Goal: Task Accomplishment & Management: Use online tool/utility

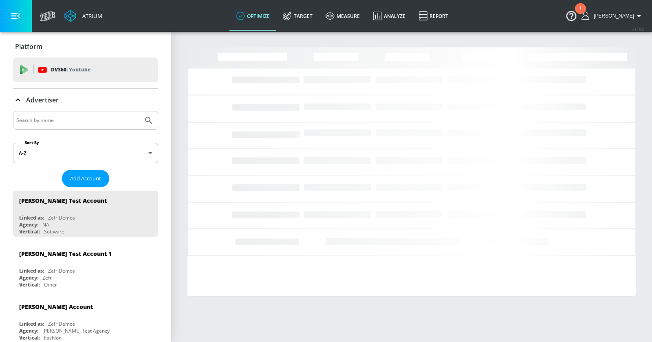
click at [68, 116] on input "Search by name" at bounding box center [78, 120] width 124 height 11
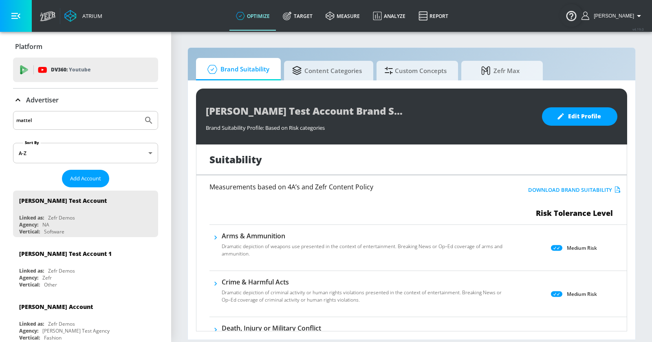
type input "mattel"
click at [140, 111] on button "Submit Search" at bounding box center [149, 120] width 18 height 18
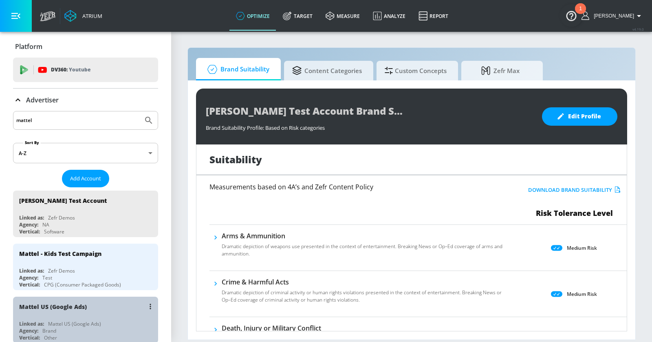
click at [113, 313] on div "Mattel US (Google Ads)" at bounding box center [87, 306] width 137 height 20
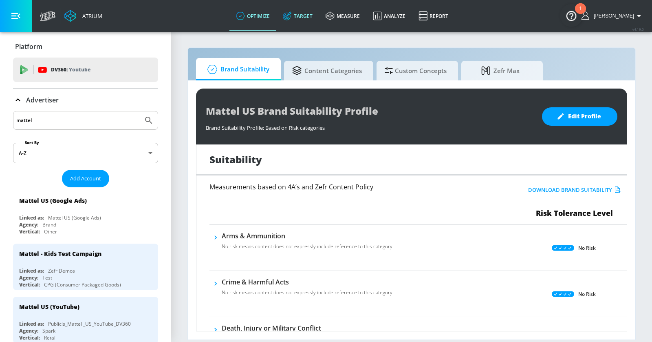
click at [312, 16] on link "Target" at bounding box center [297, 15] width 43 height 29
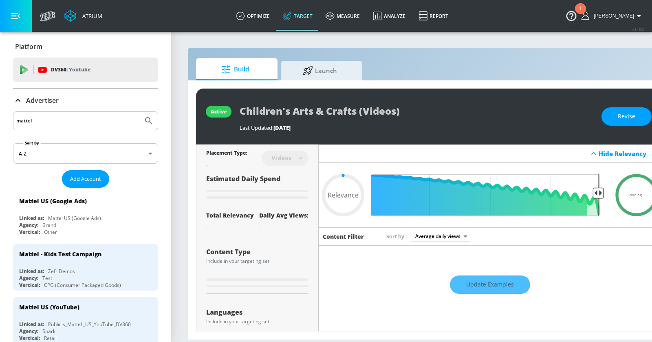
type input "0.65"
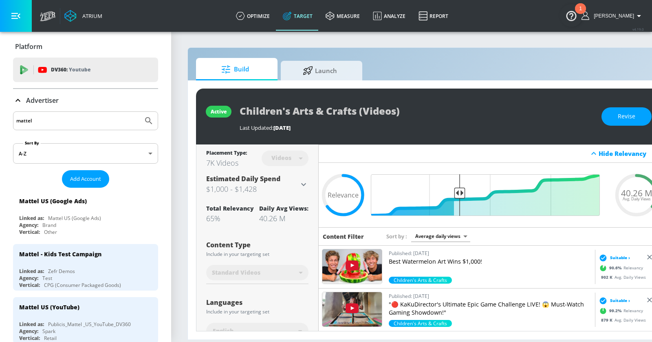
click at [18, 98] on icon at bounding box center [18, 100] width 10 height 10
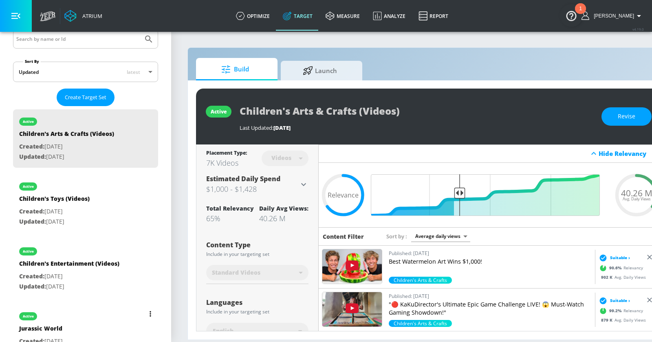
scroll to position [109, 0]
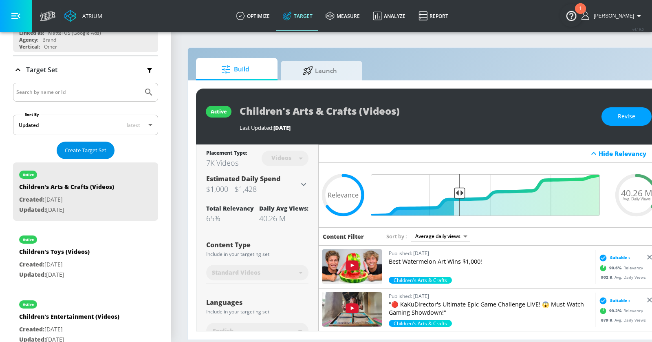
click at [80, 148] on span "Create Target Set" at bounding box center [86, 150] width 42 height 9
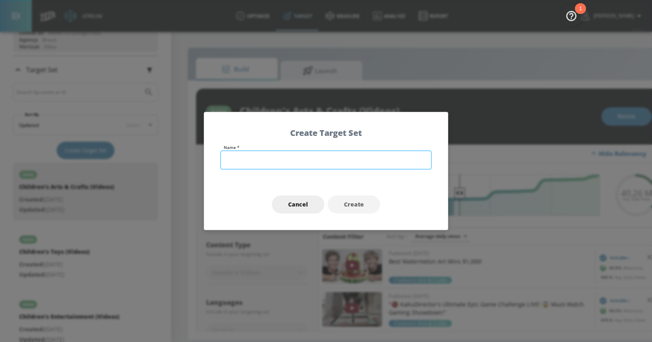
click at [314, 154] on input "text" at bounding box center [326, 159] width 211 height 19
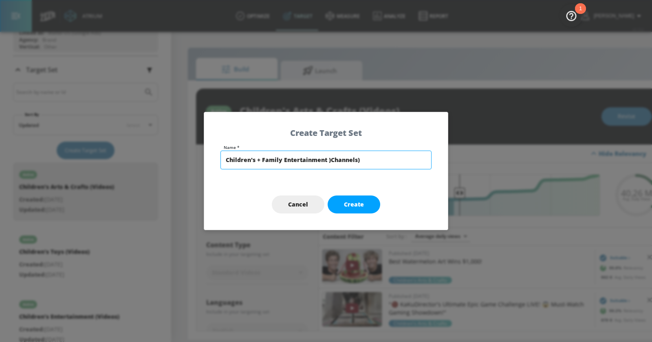
click at [330, 159] on input "Children's + Family Entertainment )Channels)" at bounding box center [326, 159] width 211 height 19
type input "Children's + Family Entertainment (Channels)"
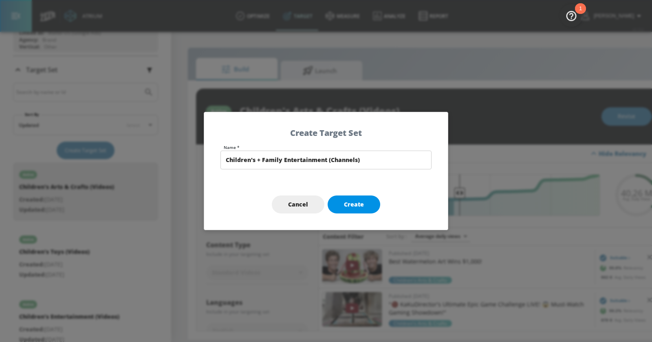
click at [349, 207] on span "Create" at bounding box center [354, 204] width 20 height 10
type input "Children's + Family Entertainment (Channels)"
type input "channels"
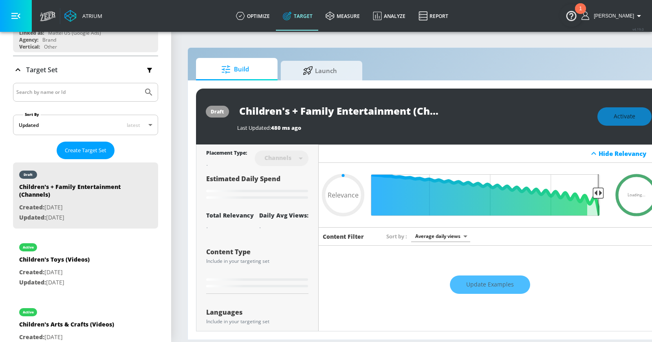
click at [20, 15] on button "button" at bounding box center [16, 16] width 32 height 32
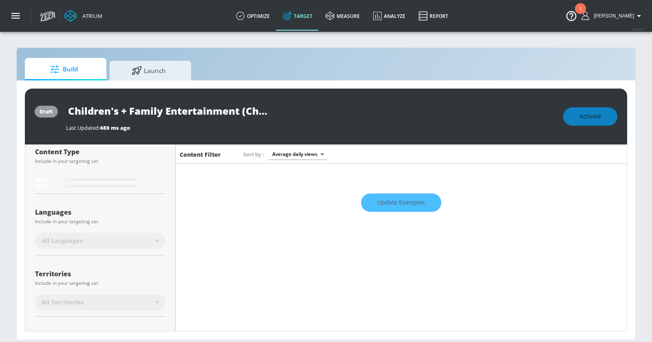
scroll to position [157, 0]
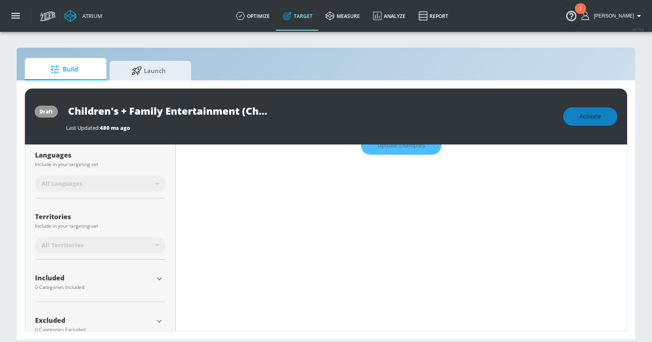
type input "0.6"
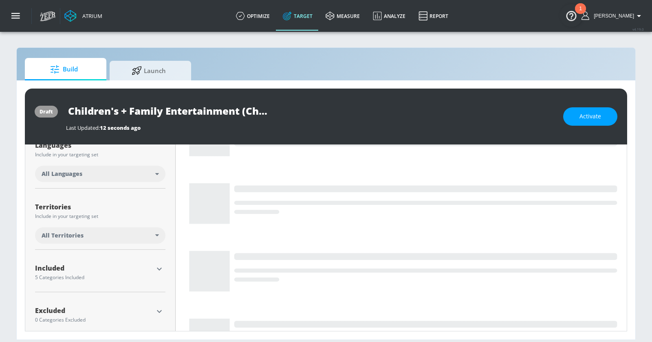
scroll to position [148, 0]
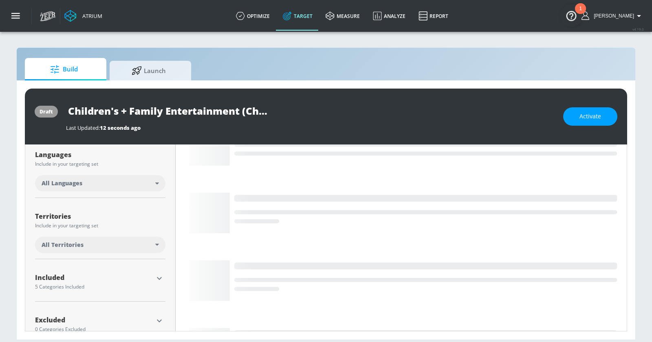
click at [149, 182] on div "All Languages" at bounding box center [99, 183] width 114 height 8
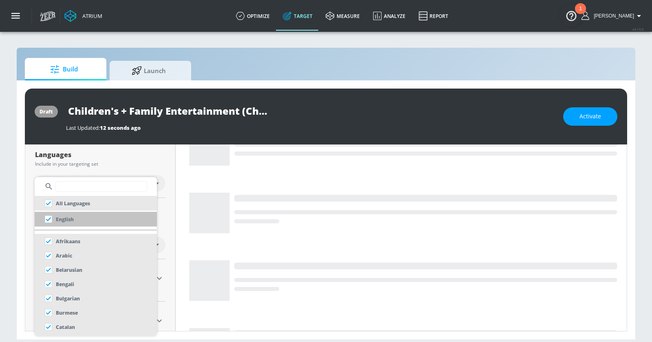
click at [70, 219] on p "English" at bounding box center [65, 219] width 18 height 9
checkbox input "false"
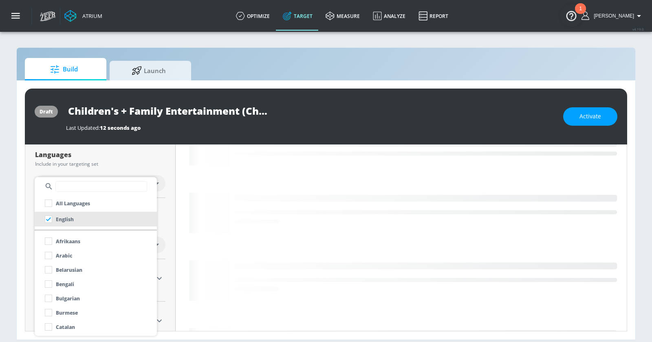
click at [16, 198] on div at bounding box center [326, 171] width 652 height 342
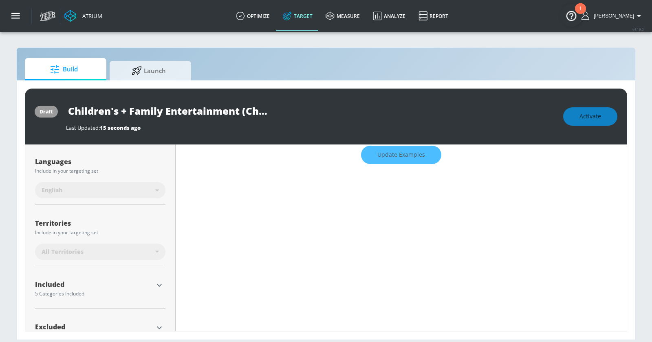
scroll to position [155, 0]
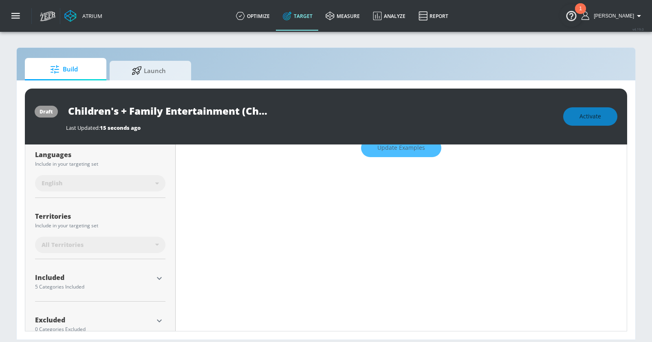
click at [160, 275] on icon "button" at bounding box center [160, 278] width 10 height 10
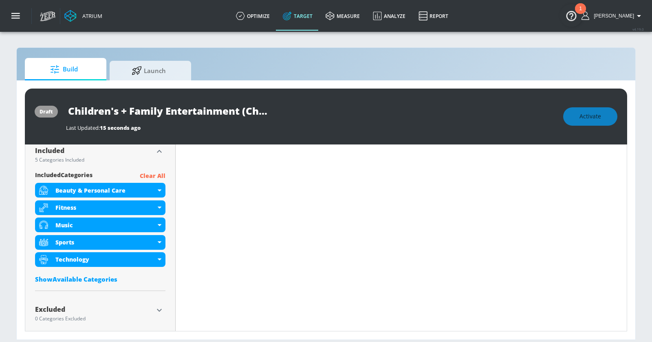
scroll to position [289, 0]
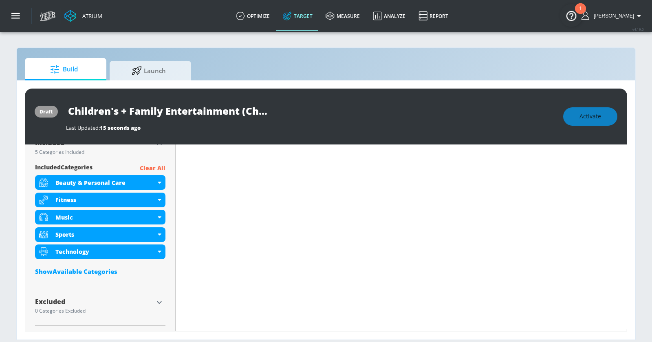
click at [104, 267] on div "Show Available Categories" at bounding box center [100, 271] width 130 height 8
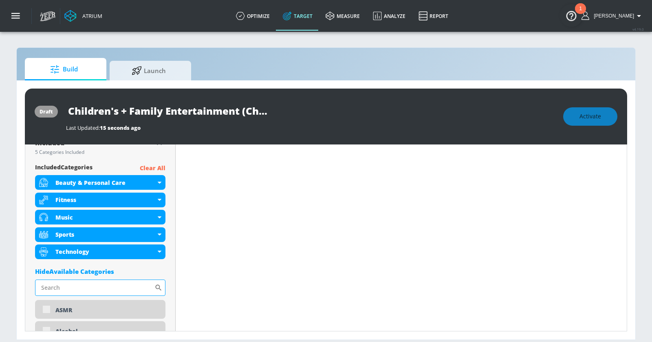
click at [95, 289] on input "Sort By" at bounding box center [94, 287] width 119 height 16
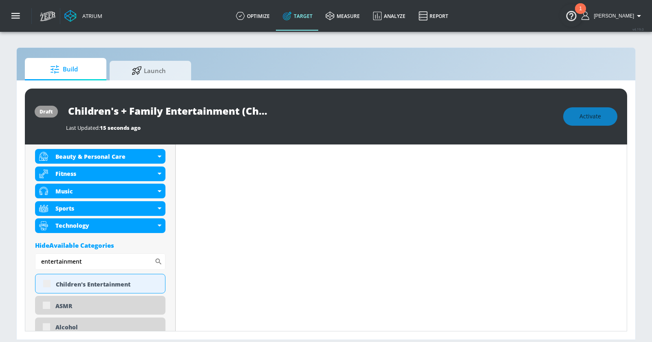
scroll to position [326, 0]
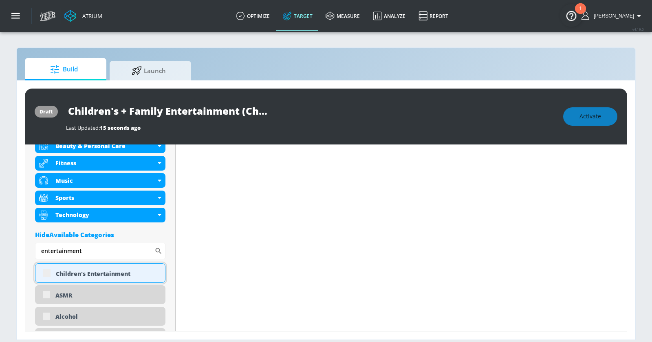
type input "entertainment"
click at [107, 272] on div "Children's Entertainment" at bounding box center [107, 274] width 103 height 8
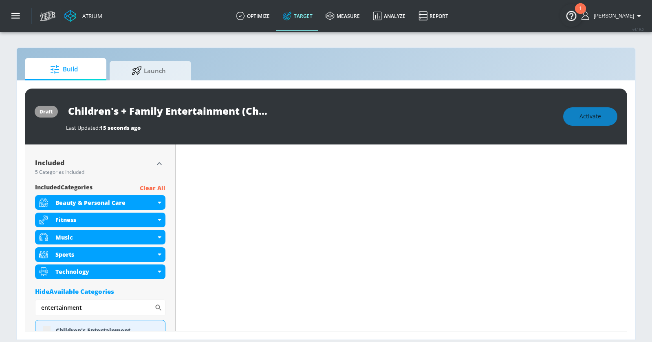
click at [161, 184] on p "Clear All" at bounding box center [153, 188] width 26 height 10
click at [151, 187] on p "Clear All" at bounding box center [153, 188] width 26 height 10
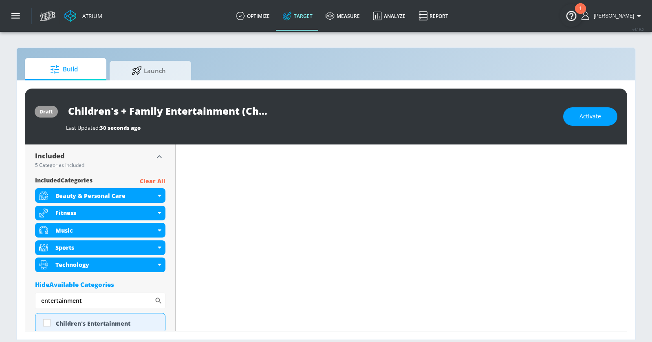
scroll to position [262, 0]
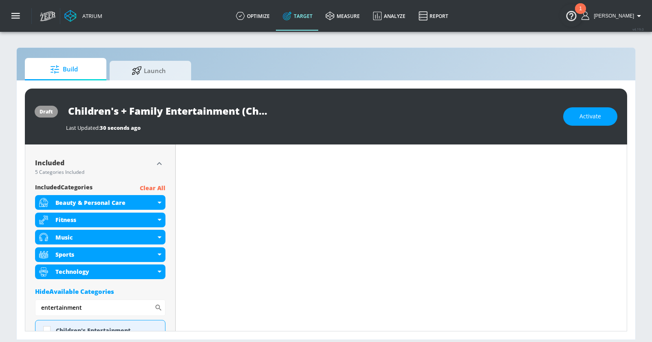
click at [148, 188] on p "Clear All" at bounding box center [153, 188] width 26 height 10
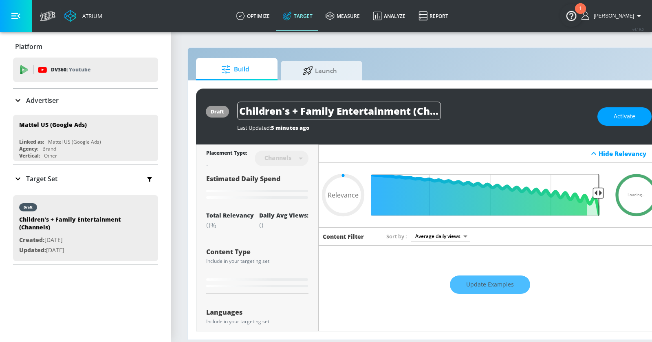
click at [12, 9] on button "button" at bounding box center [16, 16] width 32 height 32
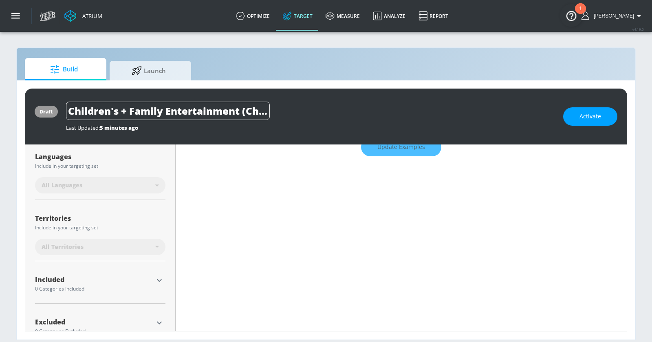
scroll to position [175, 0]
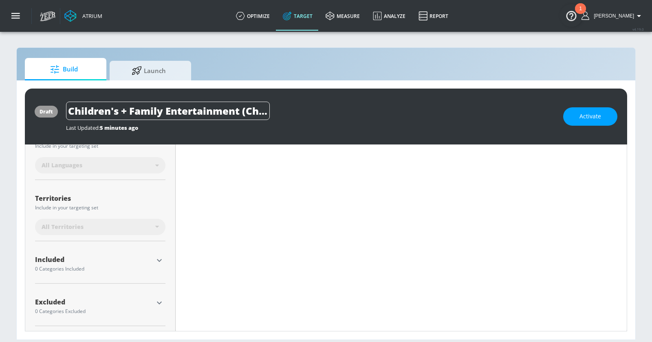
click at [158, 261] on icon "button" at bounding box center [160, 260] width 10 height 10
click at [102, 318] on div "Select Concepts Below Show Available Categories" at bounding box center [100, 300] width 130 height 41
click at [100, 314] on div "Show Available Categories" at bounding box center [100, 313] width 130 height 8
click at [98, 321] on input "Sort By" at bounding box center [94, 329] width 119 height 16
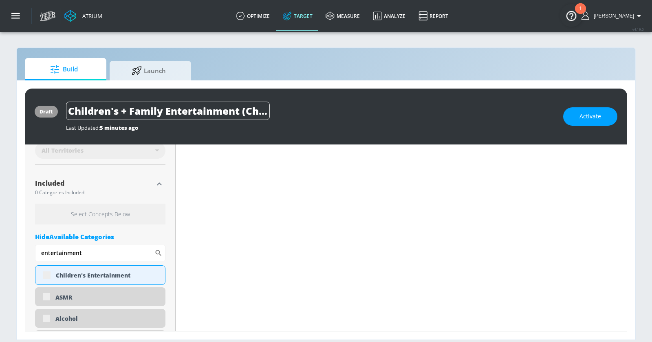
scroll to position [278, 0]
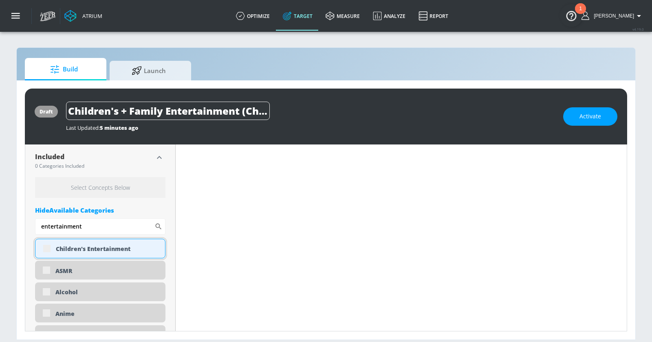
type input "entertainment"
click at [46, 247] on div "Children's Entertainment" at bounding box center [100, 249] width 130 height 20
click at [66, 247] on div "Children's Entertainment" at bounding box center [107, 249] width 103 height 8
click at [37, 243] on div "Children's Entertainment" at bounding box center [100, 249] width 130 height 20
click at [39, 243] on div "Children's Entertainment" at bounding box center [100, 249] width 130 height 20
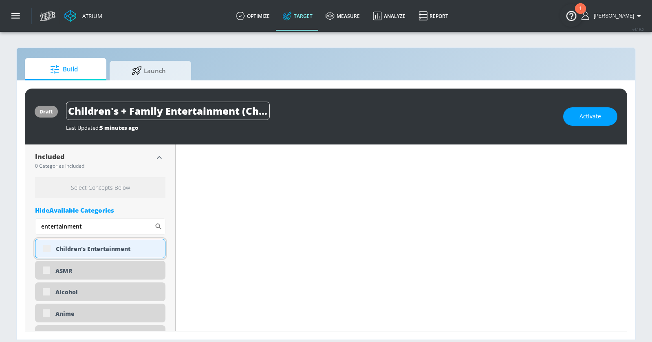
click at [46, 246] on div "Children's Entertainment" at bounding box center [100, 249] width 130 height 20
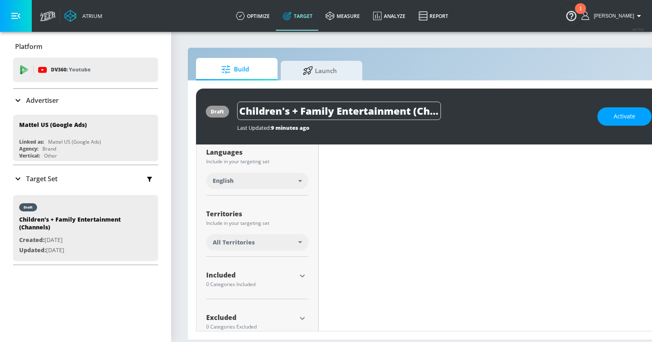
scroll to position [166, 0]
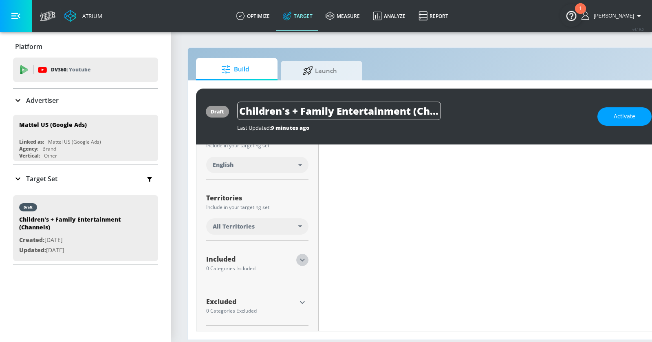
click at [301, 255] on icon "button" at bounding box center [303, 260] width 10 height 10
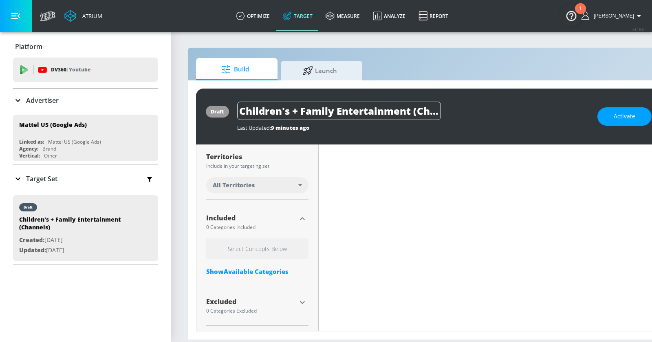
click at [261, 267] on div "Show Available Categories" at bounding box center [257, 271] width 102 height 8
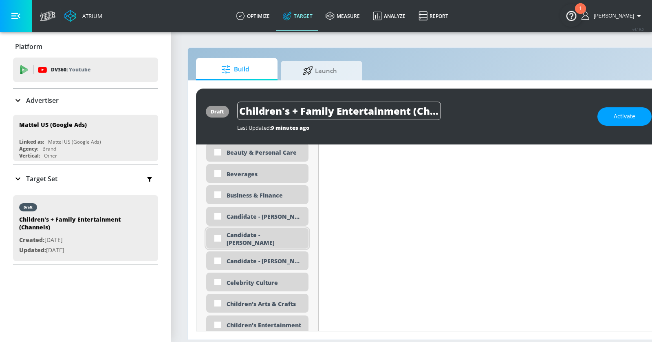
scroll to position [569, 0]
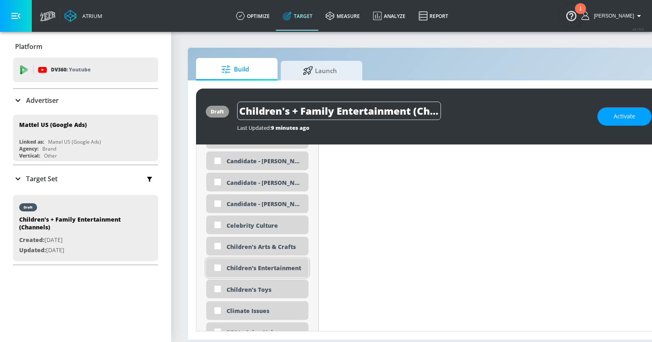
click at [248, 265] on div "Children's Entertainment" at bounding box center [265, 268] width 76 height 8
checkbox input "true"
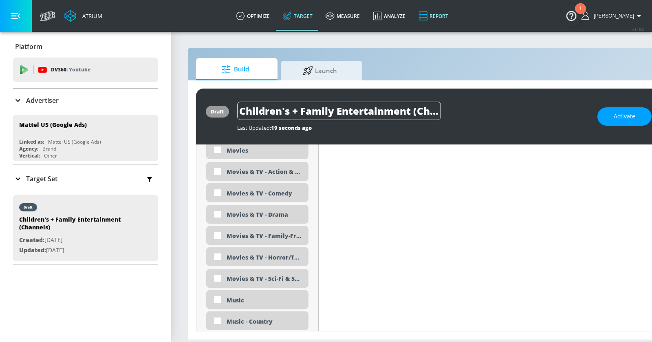
scroll to position [1562, 0]
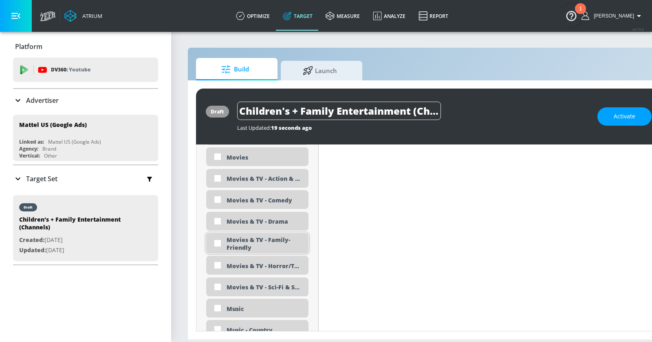
click at [261, 244] on div "Movies & TV - Family-Friendly" at bounding box center [265, 243] width 76 height 15
checkbox input "true"
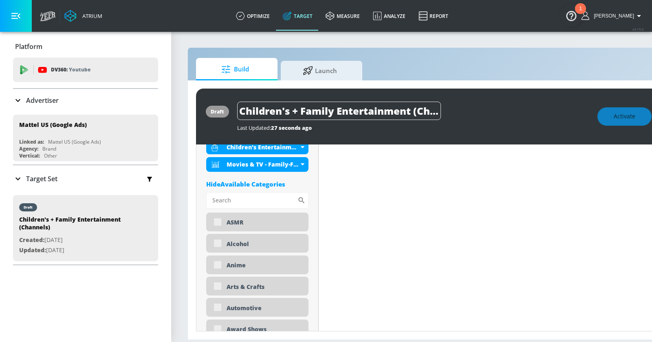
scroll to position [0, 0]
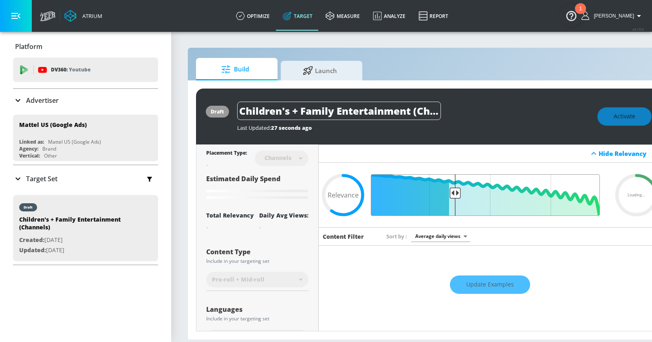
drag, startPoint x: 471, startPoint y: 192, endPoint x: 455, endPoint y: 192, distance: 15.9
click at [455, 192] on input "Final Threshold" at bounding box center [490, 195] width 228 height 42
type input "0.6"
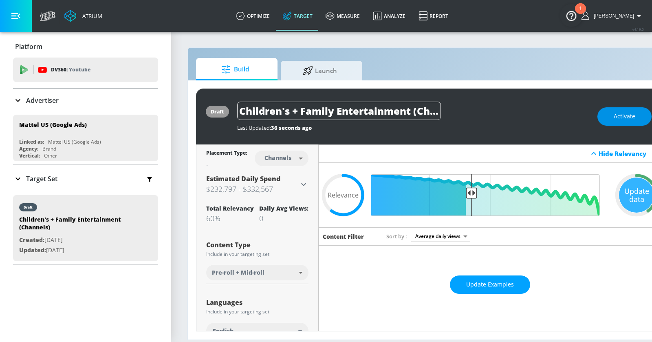
click at [615, 115] on span "Activate" at bounding box center [625, 116] width 22 height 10
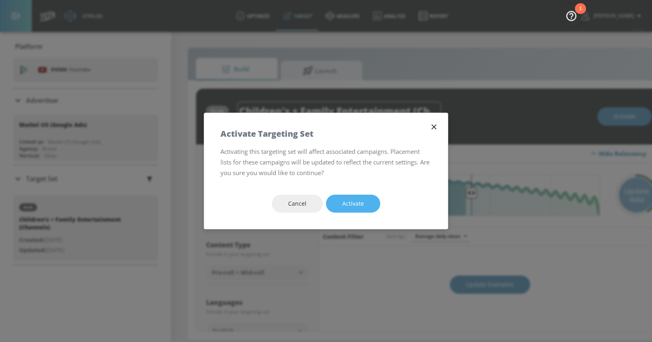
click at [367, 204] on button "Activate" at bounding box center [353, 203] width 54 height 18
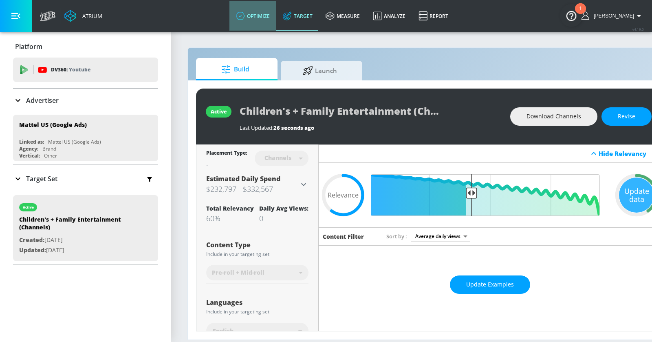
click at [261, 28] on link "optimize" at bounding box center [253, 15] width 47 height 29
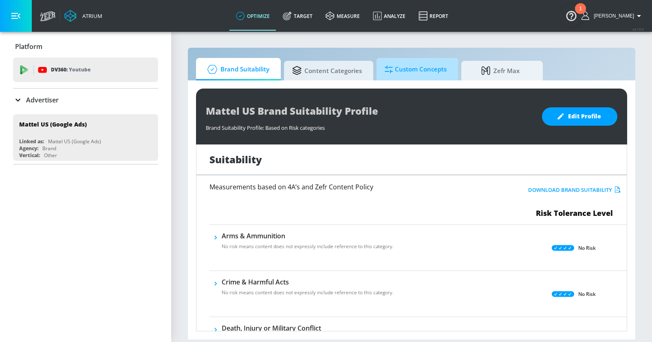
click at [421, 75] on span "Custom Concepts" at bounding box center [416, 70] width 62 height 20
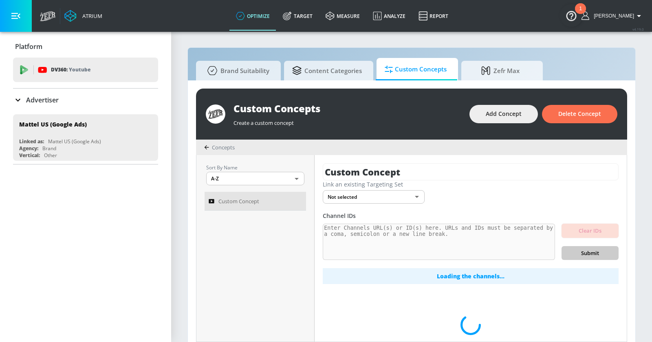
click at [321, 106] on div "Custom Concepts" at bounding box center [348, 108] width 228 height 13
click at [300, 109] on div "Custom Concepts" at bounding box center [348, 108] width 228 height 13
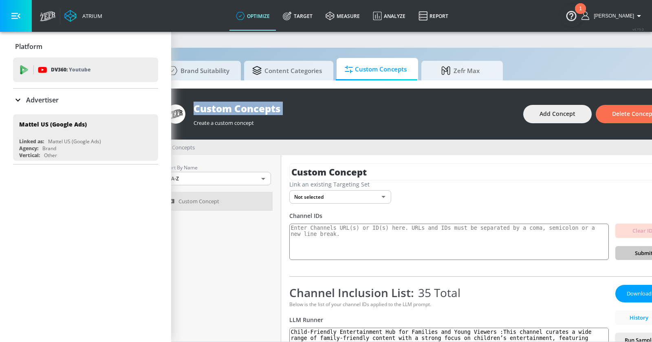
scroll to position [0, 80]
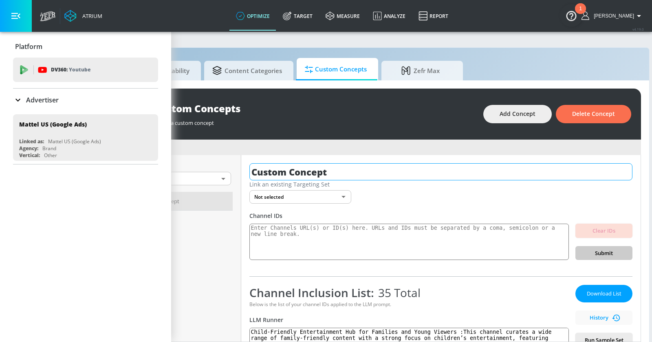
click at [300, 165] on input "Custom Concept" at bounding box center [441, 171] width 383 height 17
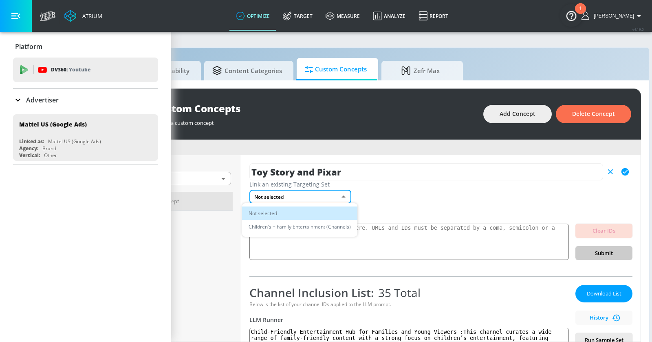
click at [308, 195] on body "Atrium optimize Target measure Analyze Report optimize Target measure Analyze R…" at bounding box center [246, 175] width 652 height 350
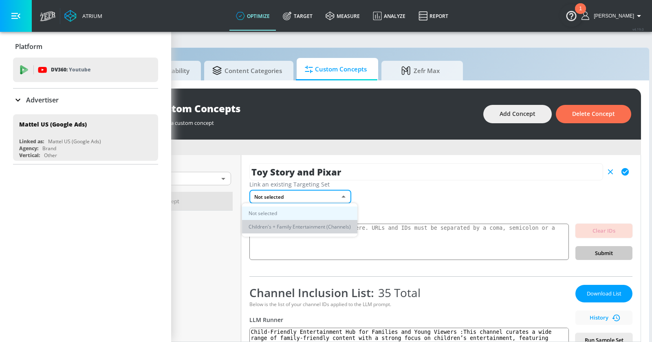
click at [293, 225] on li "Children's + Family Entertainment (Channels)" at bounding box center [299, 226] width 115 height 13
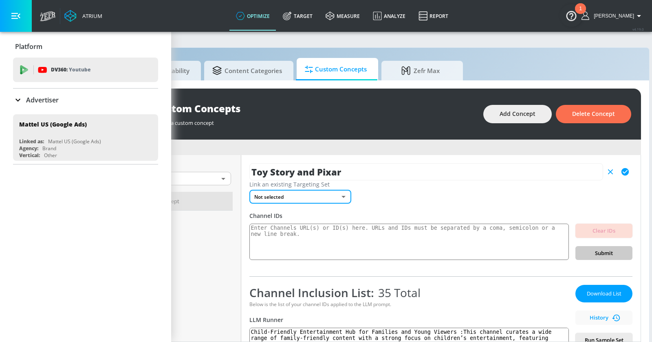
type input "Custom Concept"
type input "df42bc77-5ace-4c14-a079-7ae9f4e1d3c2"
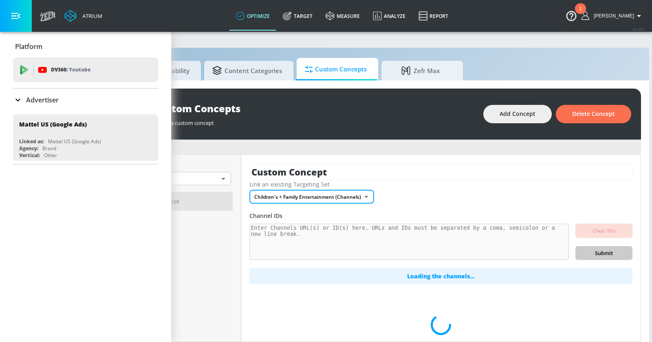
click at [403, 209] on div "Custom Concept Link an existing Targeting Set Children's + Family Entertainment…" at bounding box center [441, 248] width 400 height 186
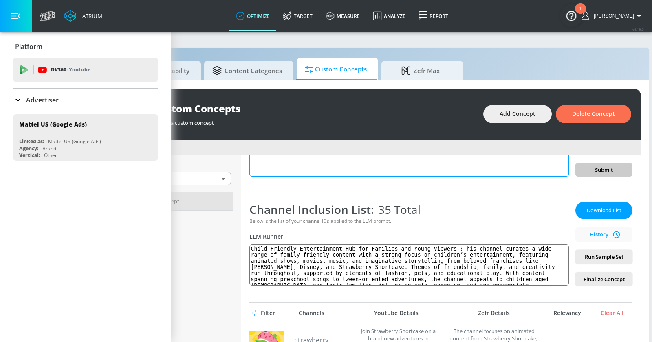
scroll to position [84, 0]
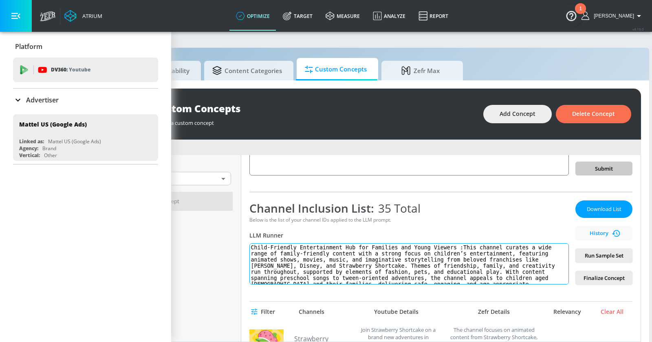
click at [466, 249] on textarea "Child-Friendly Entertainment Hub for Families and Young Viewers :This channel c…" at bounding box center [410, 263] width 320 height 41
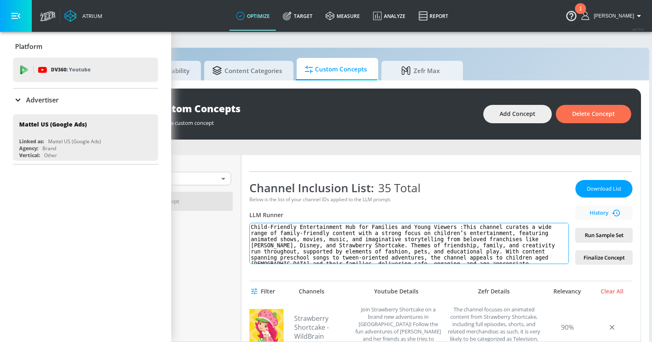
scroll to position [93, 0]
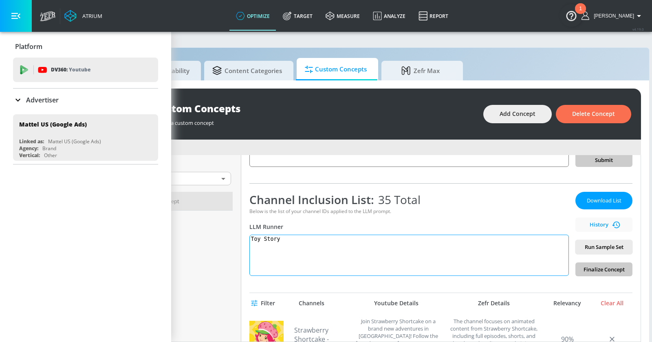
drag, startPoint x: 303, startPoint y: 243, endPoint x: 239, endPoint y: 236, distance: 65.2
click at [239, 236] on div "Sort By Name A-Z ASC ​ Custom Concept Custom Concept Link an existing Targeting…" at bounding box center [379, 248] width 524 height 186
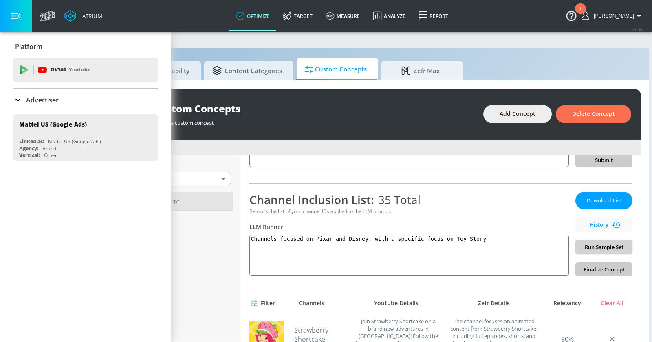
click at [601, 242] on span "Run Sample Set" at bounding box center [604, 246] width 44 height 9
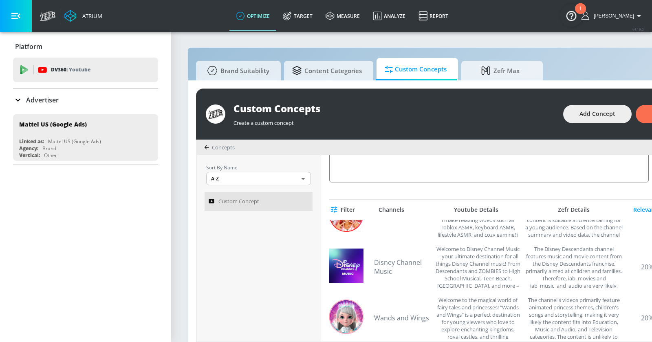
scroll to position [0, 0]
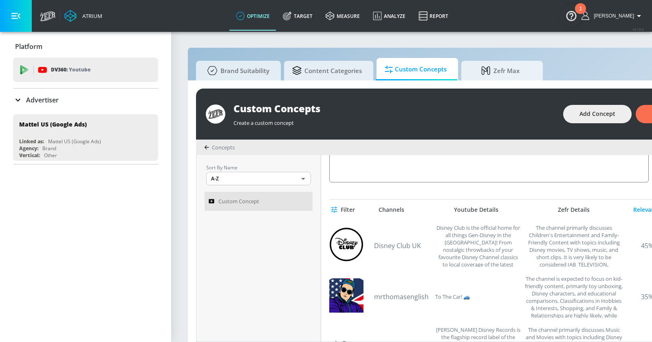
click at [16, 16] on icon "button" at bounding box center [15, 15] width 9 height 9
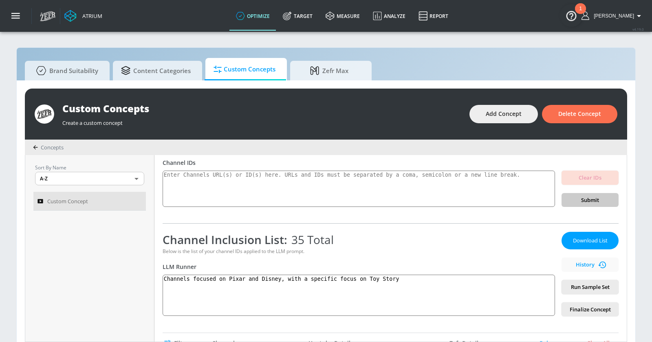
scroll to position [38, 0]
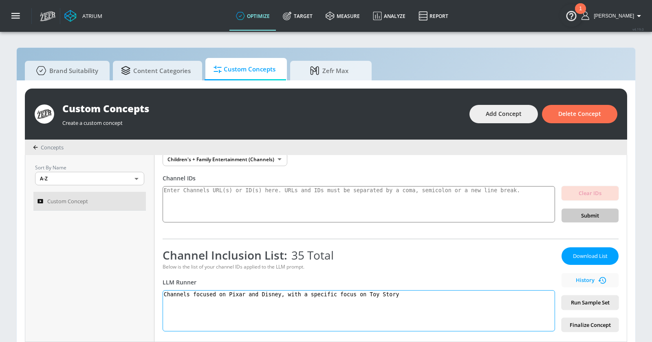
drag, startPoint x: 249, startPoint y: 292, endPoint x: 404, endPoint y: 291, distance: 155.8
click at [404, 291] on textarea "Channels focused on Pixar and Disney, with a specific focus on Toy Story" at bounding box center [359, 310] width 393 height 41
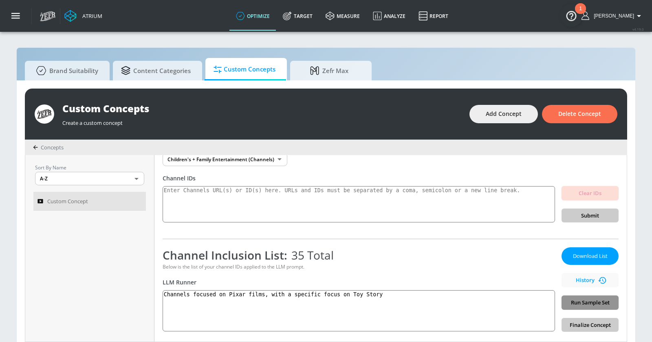
click at [575, 304] on span "Run Sample Set" at bounding box center [590, 302] width 44 height 9
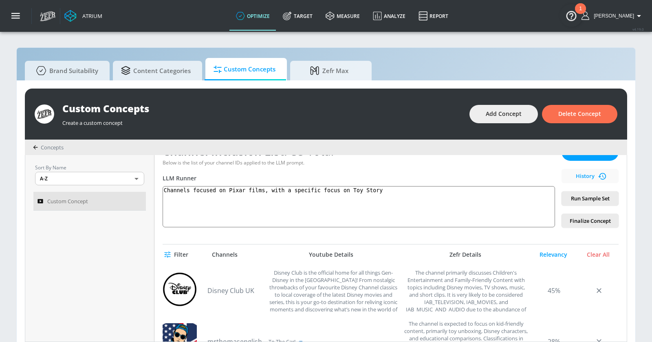
scroll to position [131, 0]
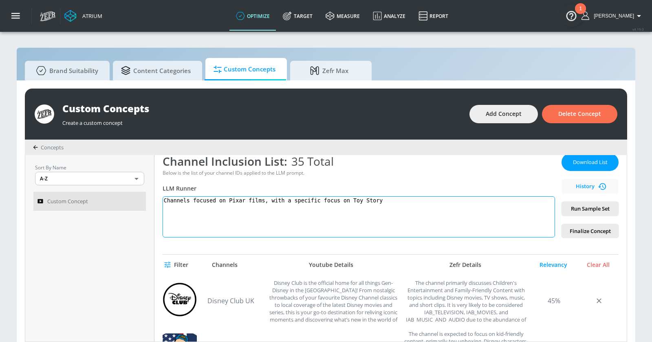
click at [393, 201] on textarea "Channels focused on Pixar films, with a specific focus on Toy Story" at bounding box center [359, 216] width 393 height 41
click at [400, 198] on textarea "Channels focused on Pixar films, with a specific focus on Toy Story, removing m…" at bounding box center [359, 216] width 393 height 41
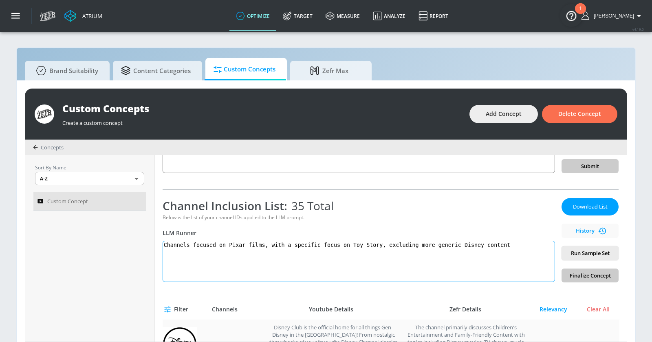
scroll to position [47, 0]
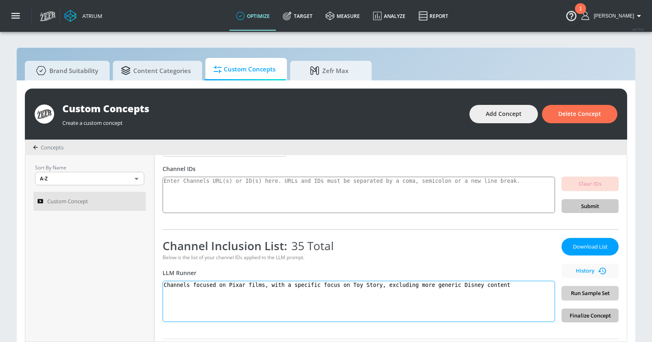
type textarea "Channels focused on Pixar films, with a specific focus on Toy Story, excluding …"
click at [585, 293] on span "Run Sample Set" at bounding box center [590, 292] width 44 height 9
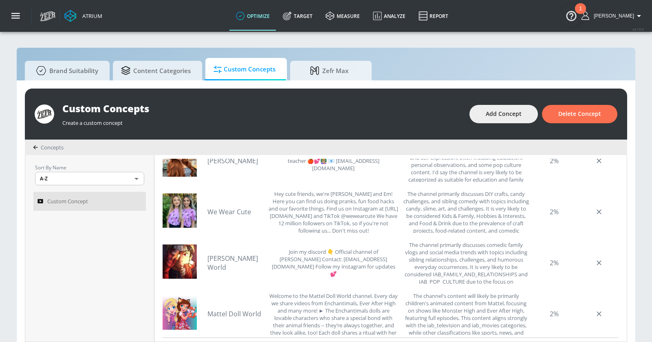
scroll to position [687, 0]
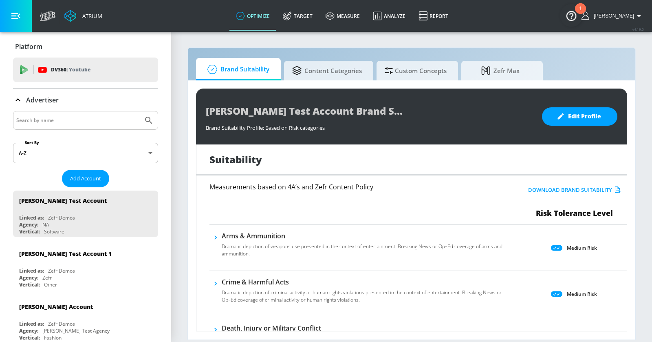
click at [61, 120] on input "Search by name" at bounding box center [78, 120] width 124 height 11
type input "sobey"
click at [140, 111] on button "Submit Search" at bounding box center [149, 120] width 18 height 18
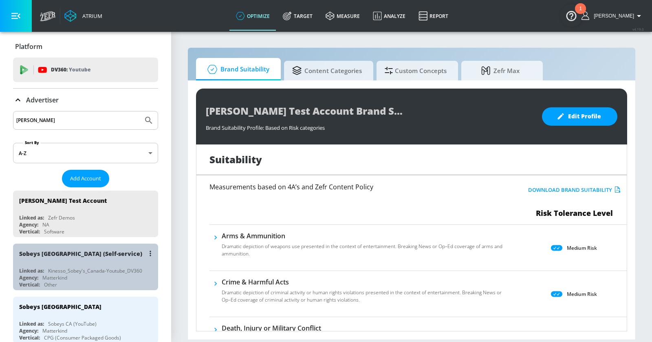
click at [94, 281] on div "Vertical: Other" at bounding box center [87, 284] width 137 height 7
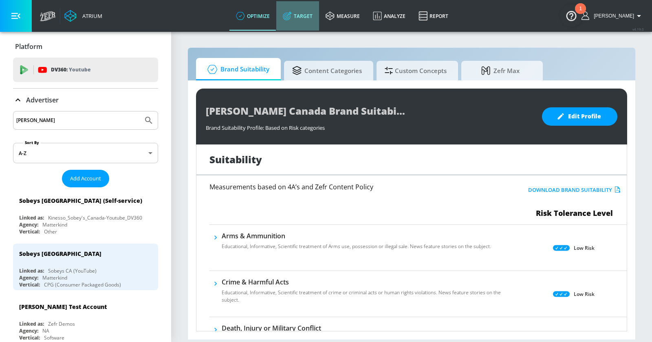
click at [292, 18] on icon at bounding box center [287, 15] width 9 height 9
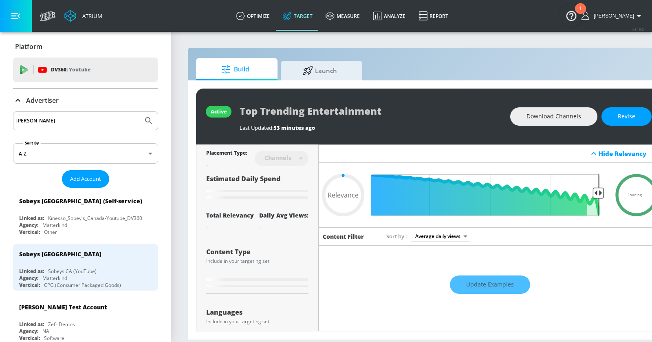
type input "0.05"
click at [29, 104] on div "Advertiser" at bounding box center [36, 100] width 46 height 10
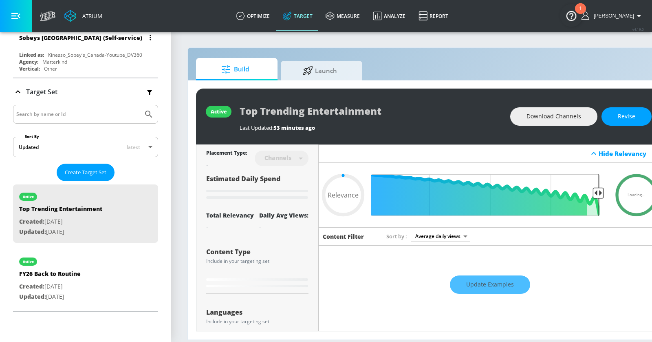
scroll to position [132, 0]
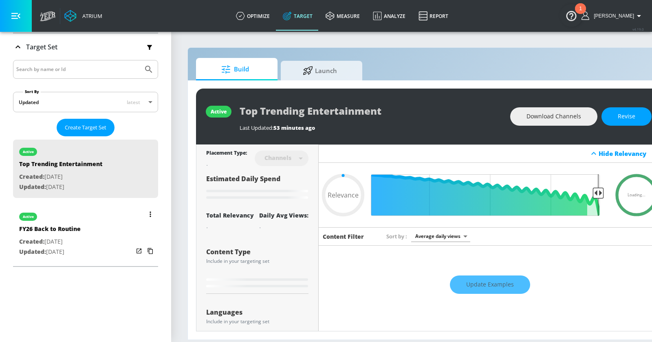
click at [95, 224] on div "active FY26 Back to Routine Created: Feb. 15, 2023 Updated: Aug. 13, 2025" at bounding box center [85, 233] width 145 height 58
type input "FY26 Back to Routine"
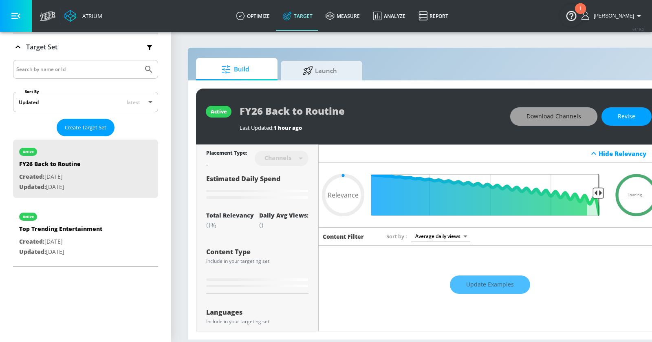
click at [537, 114] on span "Download Channels" at bounding box center [554, 116] width 55 height 10
click at [192, 303] on div "active FY26 Back to Routine Last Updated: 1 hour ago Downloading Revise Placeme…" at bounding box center [429, 209] width 482 height 259
type input "0.6"
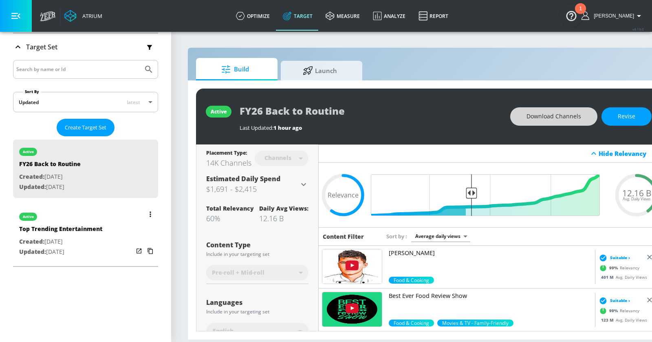
click at [101, 225] on div "Top Trending Entertainment" at bounding box center [60, 231] width 83 height 12
type input "Top Trending Entertainment"
type input "0.05"
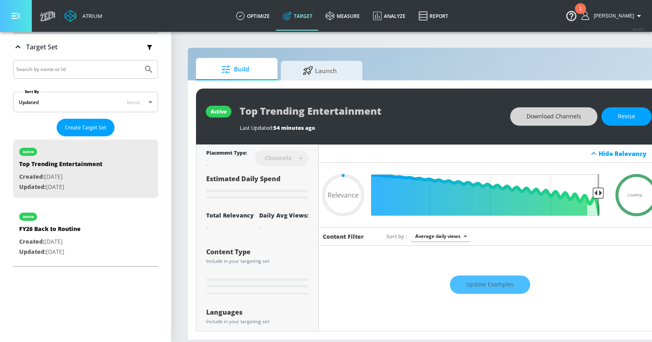
click at [20, 16] on button "button" at bounding box center [16, 16] width 32 height 32
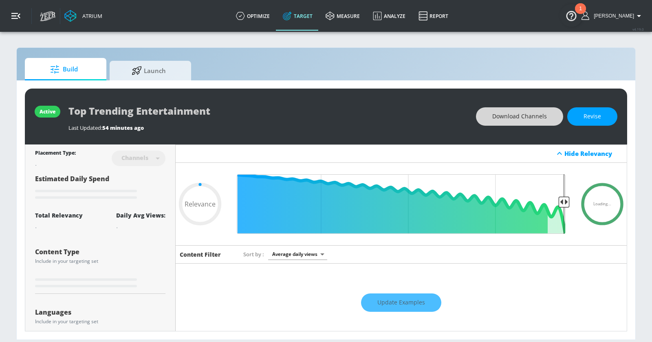
click at [17, 4] on button "button" at bounding box center [16, 16] width 32 height 32
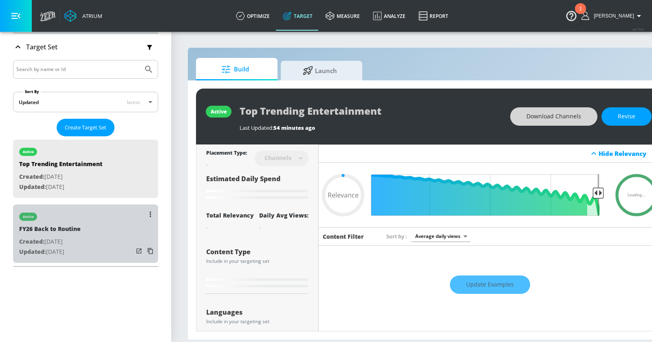
click at [103, 237] on div "active FY26 Back to Routine Created: Feb. 15, 2023 Updated: Aug. 13, 2025" at bounding box center [85, 233] width 145 height 58
type input "FY26 Back to Routine"
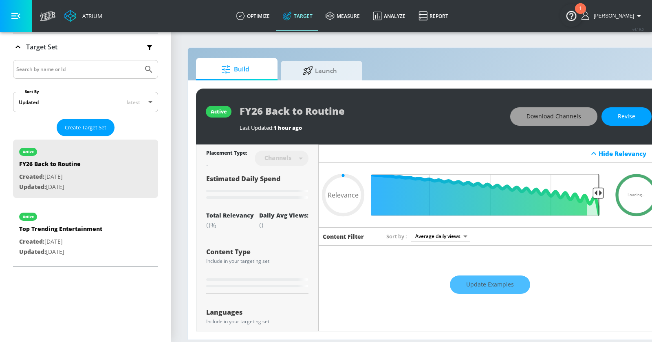
click at [541, 109] on button "Download Channels" at bounding box center [553, 116] width 87 height 18
click at [623, 110] on button "Revise" at bounding box center [627, 116] width 50 height 18
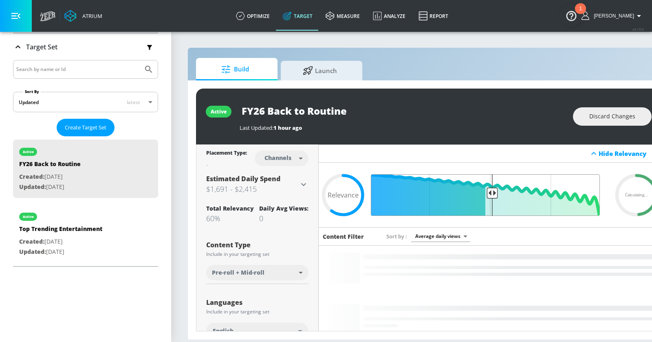
drag, startPoint x: 472, startPoint y: 193, endPoint x: 492, endPoint y: 193, distance: 19.6
type input "0.51"
click at [492, 193] on input "Final Threshold" at bounding box center [490, 195] width 228 height 42
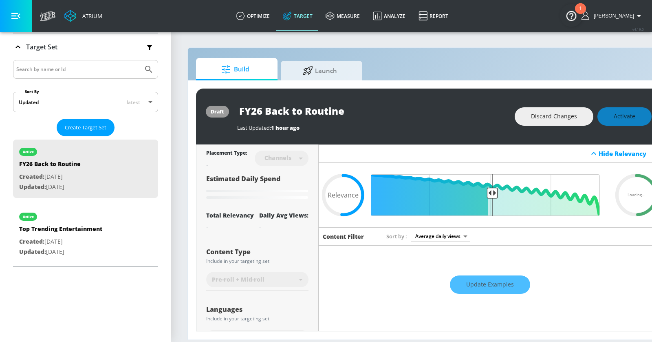
click at [393, 115] on input "FY26 Back to Routine" at bounding box center [339, 111] width 204 height 18
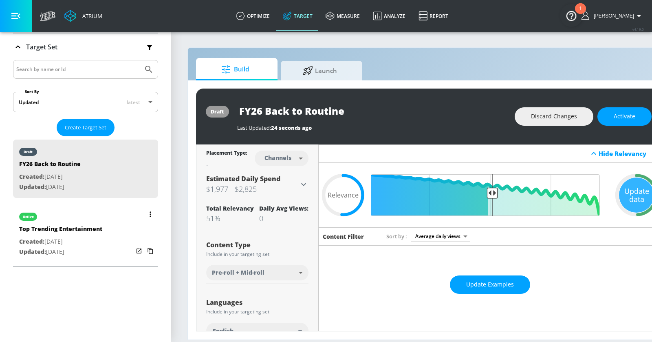
click at [126, 213] on div "active Top Trending Entertainment Created: Aug. 13, 2025 Updated: Aug. 13, 2025" at bounding box center [85, 233] width 145 height 58
type input "Top Trending Entertainment"
type input "0.05"
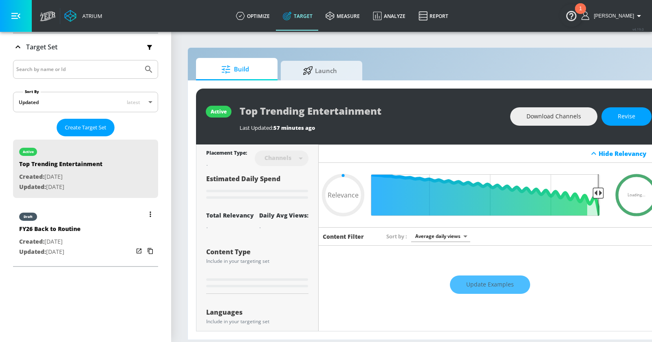
click at [95, 210] on div "draft FY26 Back to Routine Created: Feb. 15, 2023 Updated: Aug. 13, 2025" at bounding box center [85, 233] width 145 height 58
type input "FY26 Back to Routine"
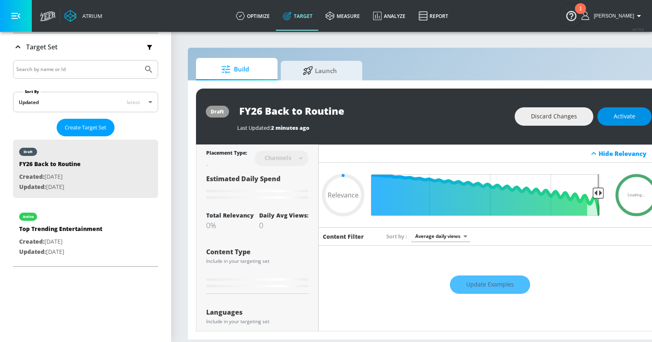
click at [611, 120] on button "Activate" at bounding box center [625, 116] width 54 height 18
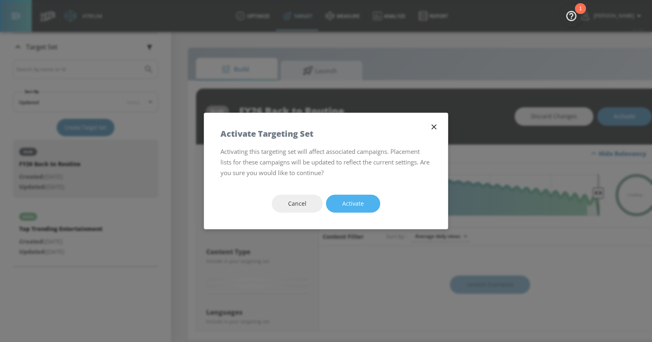
click at [363, 203] on button "Activate" at bounding box center [353, 203] width 54 height 18
type input "0.51"
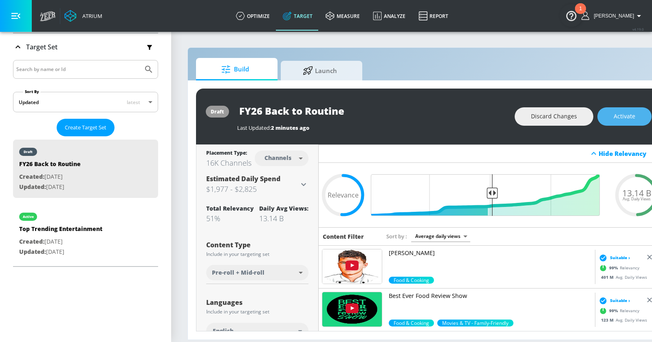
click at [624, 117] on span "Activate" at bounding box center [625, 116] width 22 height 10
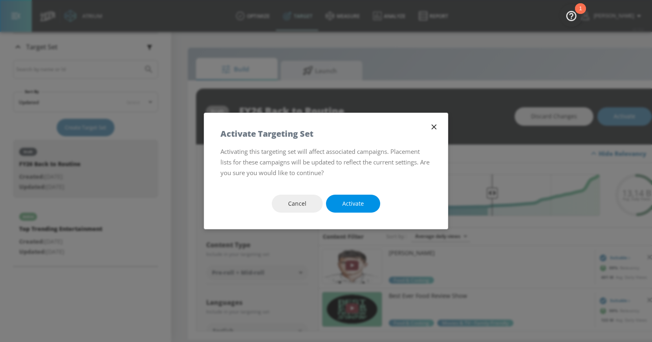
click at [360, 203] on span "Activate" at bounding box center [353, 204] width 22 height 10
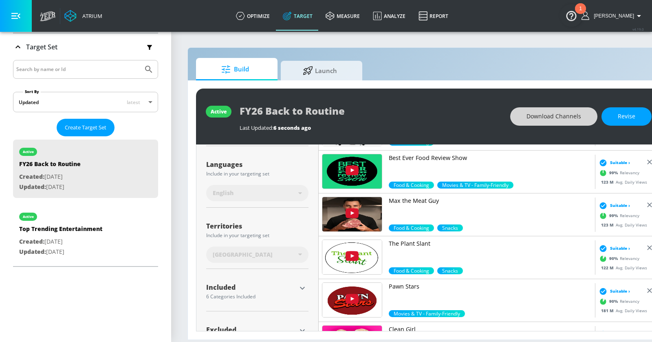
click at [539, 112] on span "Download Channels" at bounding box center [554, 116] width 55 height 10
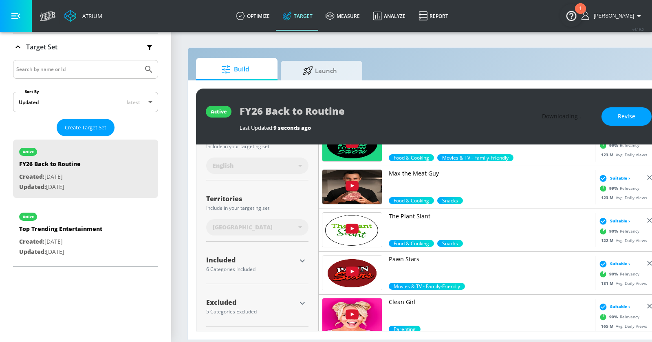
scroll to position [166, 0]
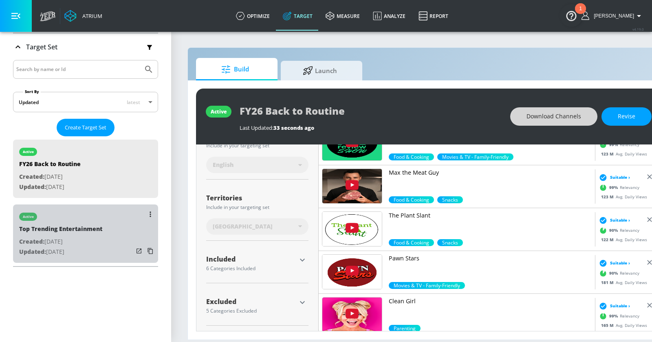
click at [110, 223] on div "active Top Trending Entertainment Created: Aug. 13, 2025 Updated: Aug. 13, 2025" at bounding box center [85, 233] width 145 height 58
type input "Top Trending Entertainment"
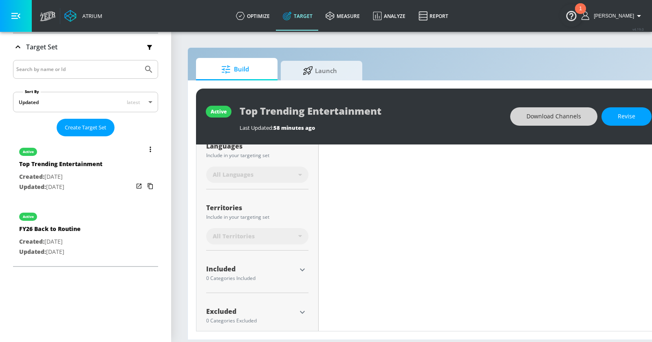
scroll to position [175, 0]
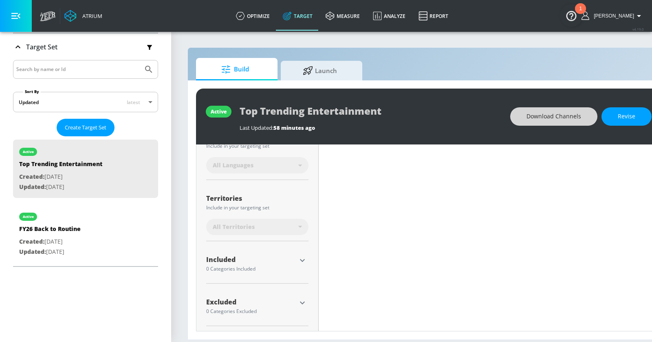
click at [543, 116] on span "Download Channels" at bounding box center [554, 116] width 55 height 10
type input "0.75"
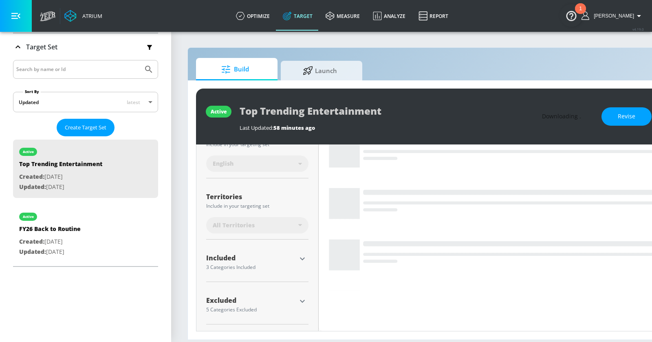
scroll to position [166, 0]
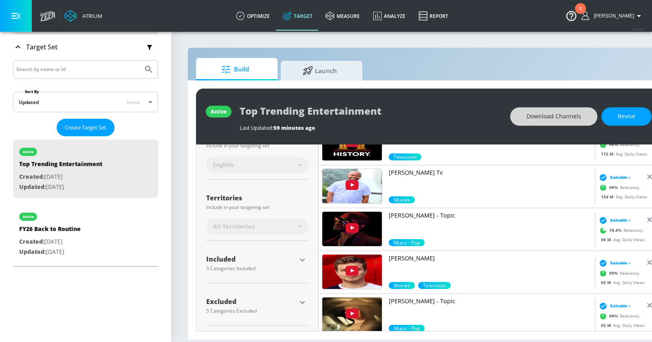
click at [548, 114] on span "Download Channels" at bounding box center [554, 116] width 55 height 10
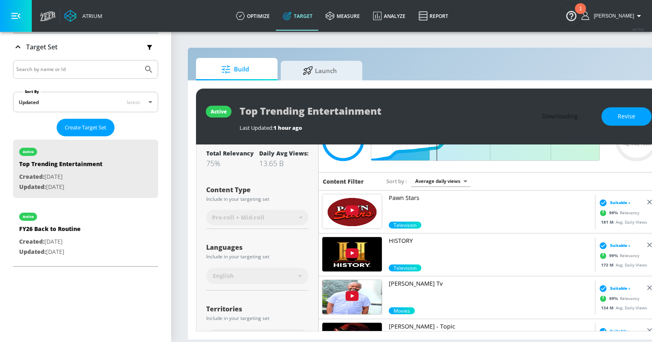
scroll to position [51, 0]
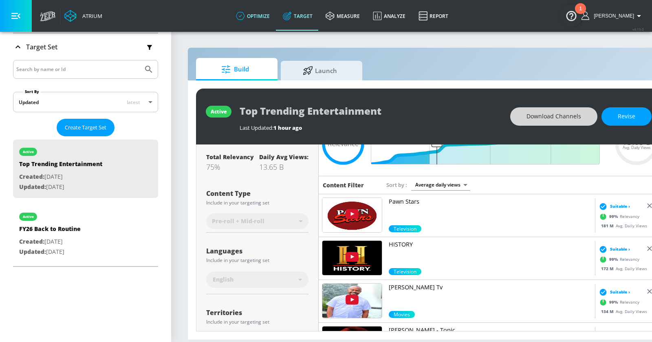
click at [269, 15] on link "optimize" at bounding box center [253, 15] width 47 height 29
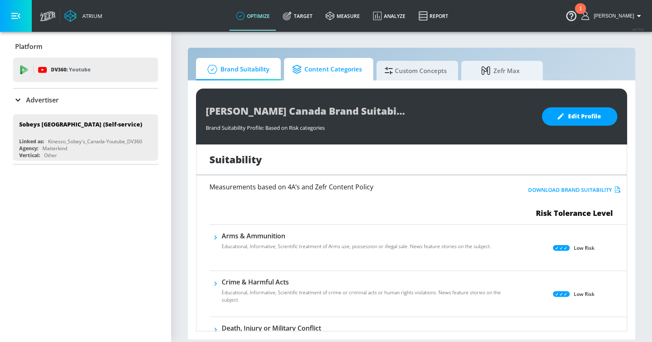
click at [316, 67] on span "Content Categories" at bounding box center [327, 70] width 70 height 20
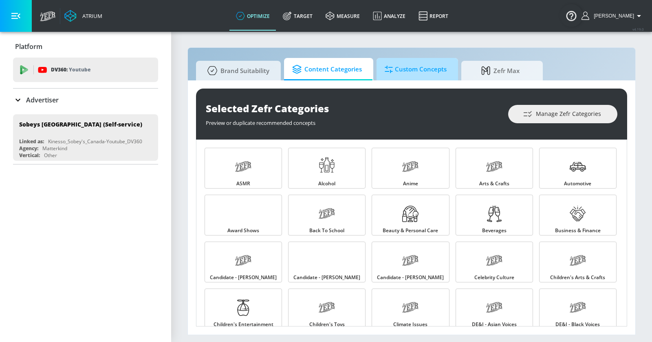
click at [421, 75] on span "Custom Concepts" at bounding box center [416, 70] width 62 height 20
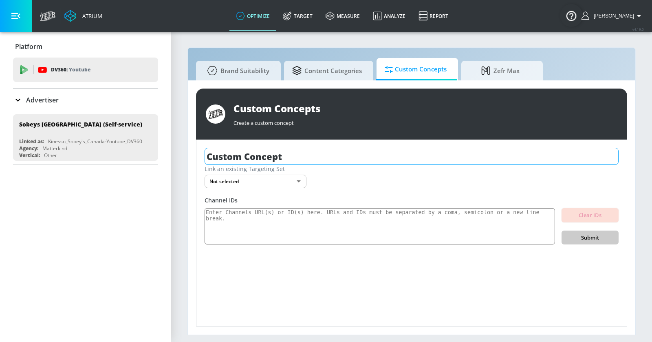
click at [310, 155] on input "Custom Concept" at bounding box center [412, 156] width 414 height 17
type input "P"
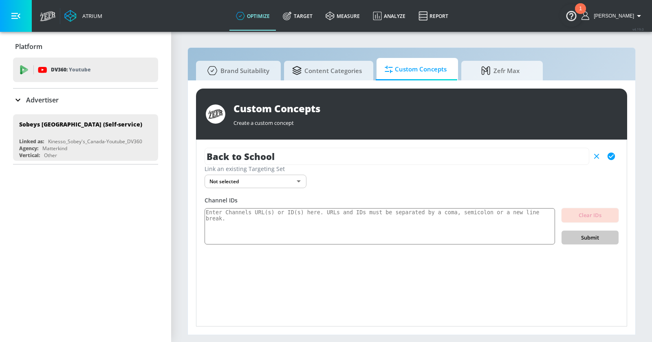
type input "Back to School"
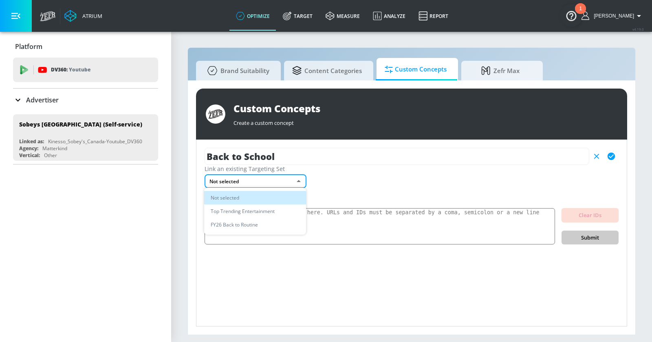
click at [278, 181] on body "Atrium optimize Target measure Analyze Report optimize Target measure Analyze R…" at bounding box center [326, 171] width 652 height 342
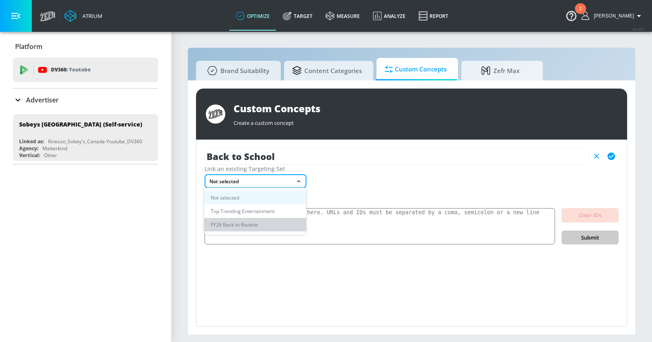
click at [261, 222] on li "FY26 Back to Routine" at bounding box center [255, 224] width 102 height 13
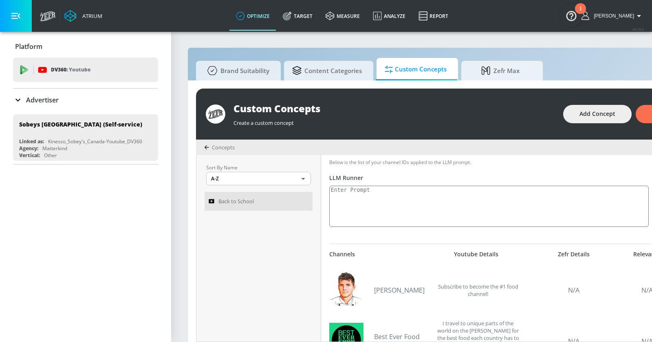
scroll to position [172, 0]
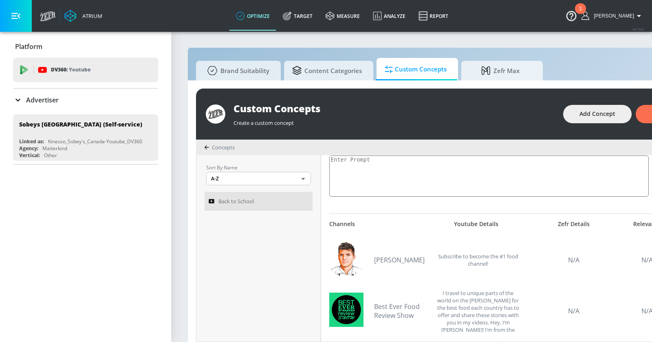
click at [24, 18] on button "button" at bounding box center [16, 16] width 32 height 32
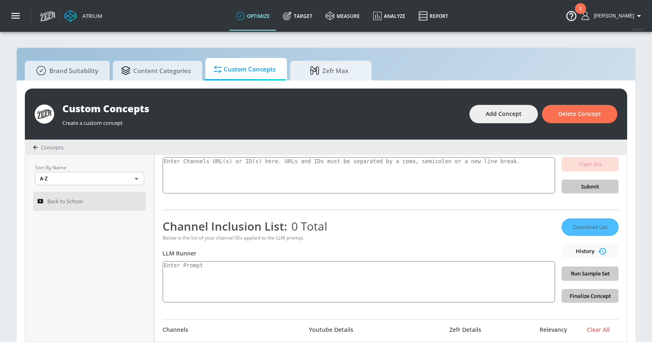
scroll to position [59, 0]
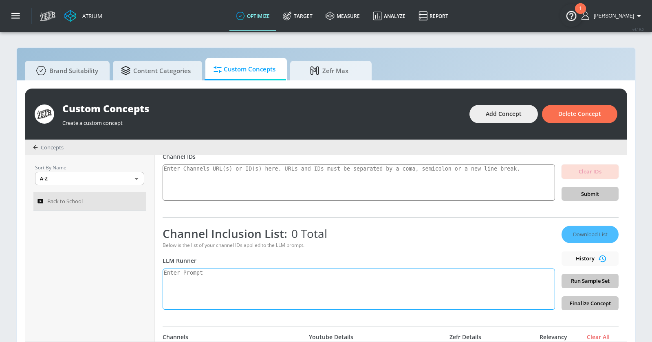
click at [221, 271] on textarea at bounding box center [359, 288] width 393 height 41
type textarea "F"
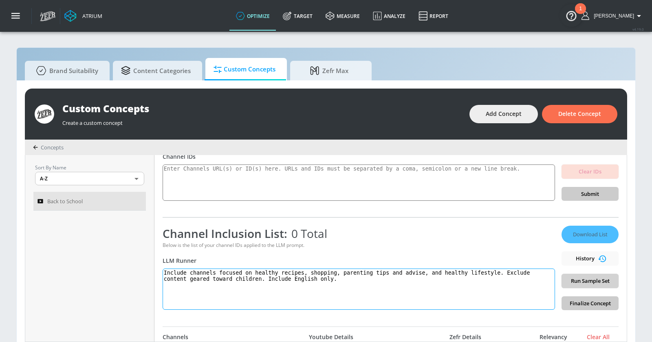
type textarea "Include channels focused on healthy recipes, shopping, parenting tips and advis…"
click at [579, 276] on span "Run Sample Set" at bounding box center [590, 280] width 44 height 9
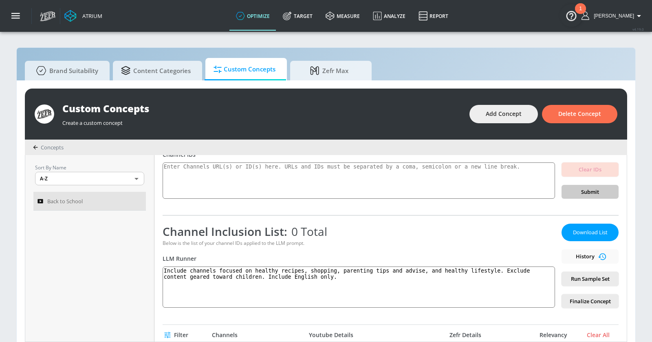
scroll to position [71, 0]
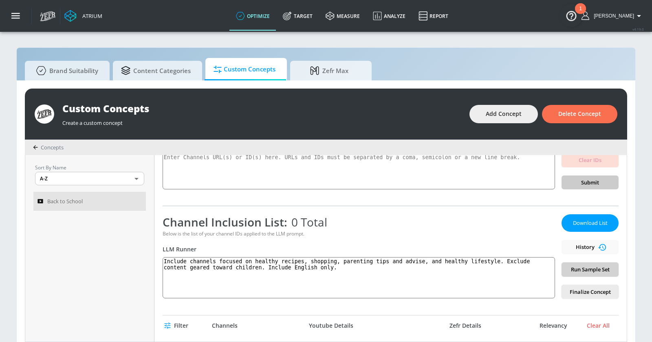
click at [577, 270] on span "Run Sample Set" at bounding box center [590, 269] width 44 height 9
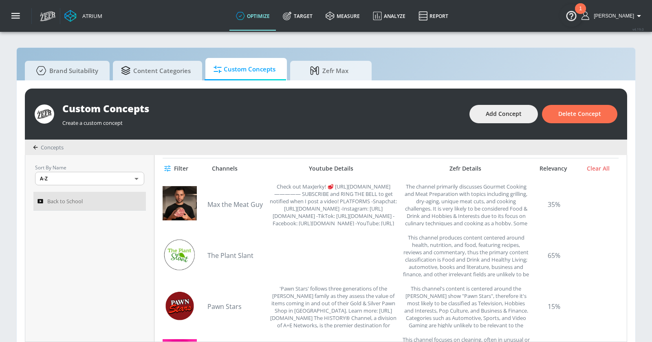
scroll to position [0, 0]
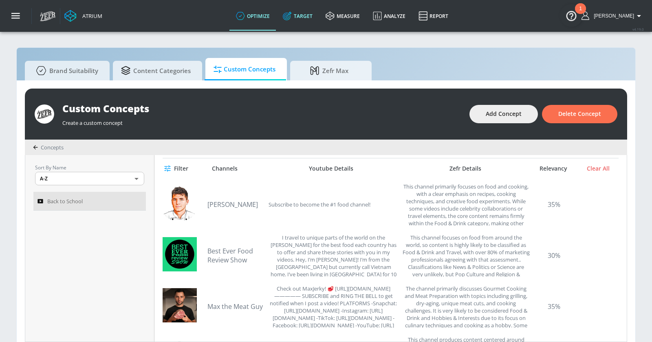
click at [317, 20] on link "Target" at bounding box center [297, 15] width 43 height 29
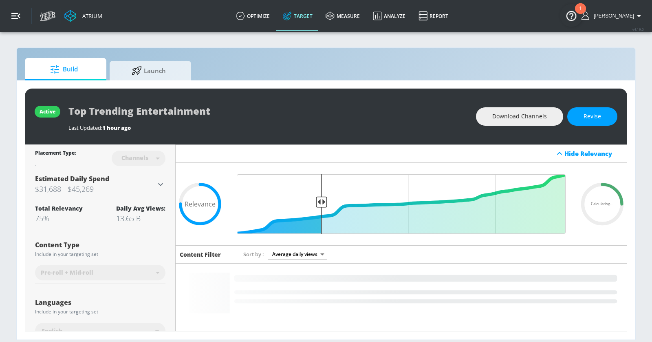
click at [18, 23] on button "button" at bounding box center [16, 16] width 32 height 32
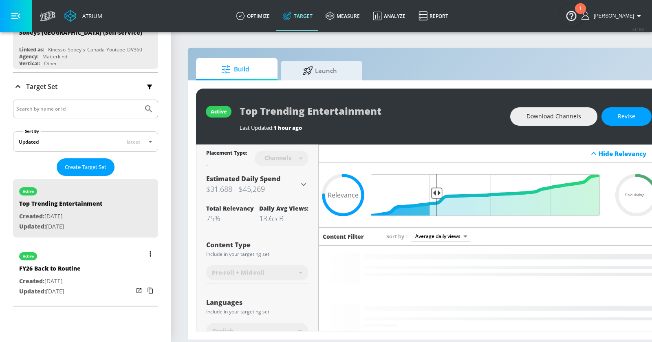
scroll to position [104, 0]
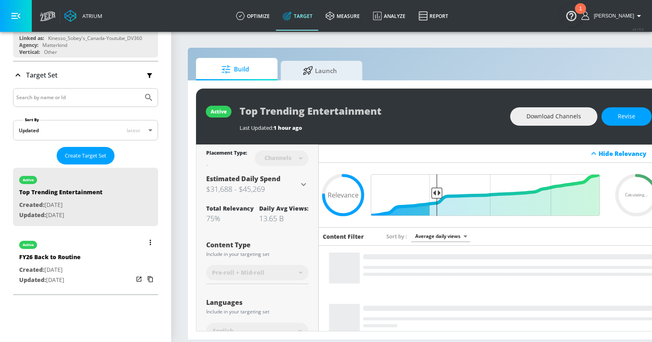
click at [107, 283] on div "active FY26 Back to Routine Created: Feb. 15, 2023 Updated: Aug. 13, 2025" at bounding box center [85, 261] width 145 height 58
type input "FY26 Back to Routine"
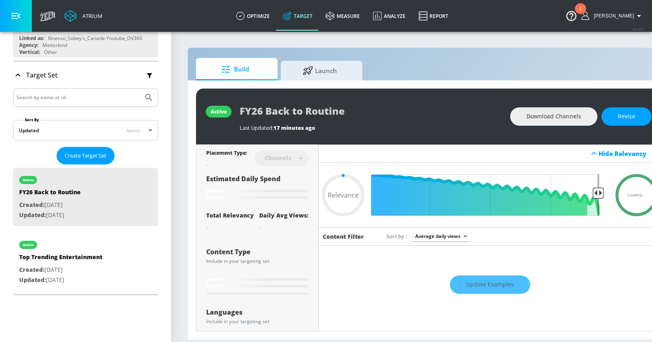
click at [20, 21] on button "button" at bounding box center [16, 16] width 32 height 32
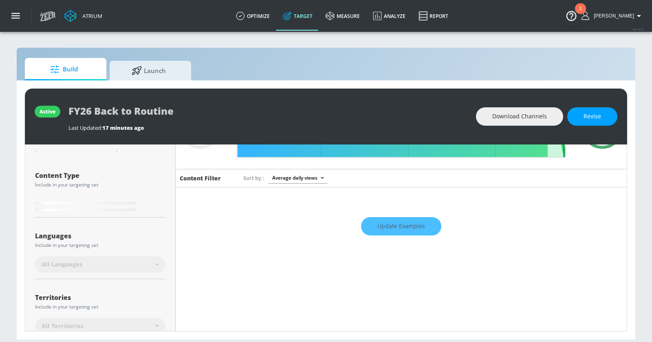
scroll to position [78, 0]
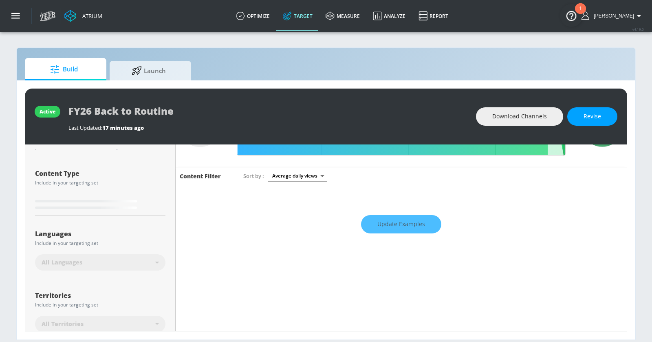
type input "0.51"
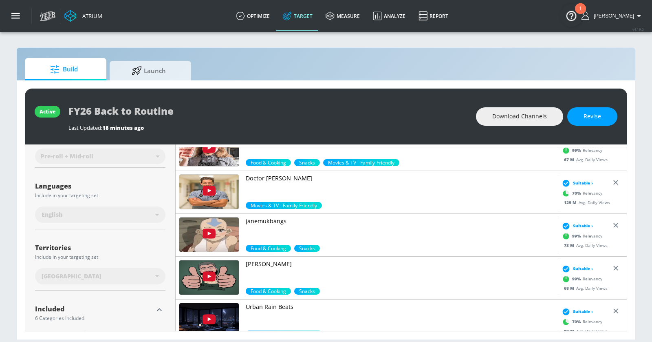
scroll to position [278, 0]
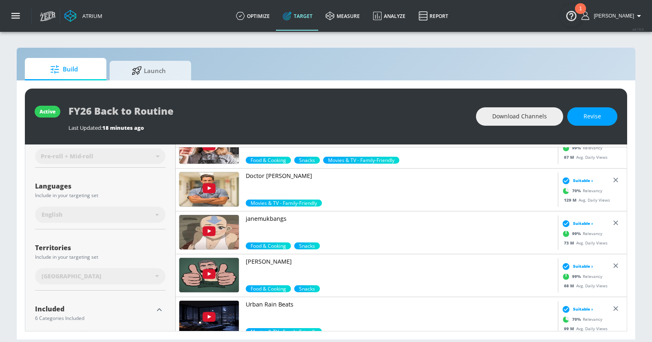
click at [248, 217] on p "janemukbangs" at bounding box center [400, 218] width 309 height 8
click at [212, 192] on img at bounding box center [209, 189] width 60 height 34
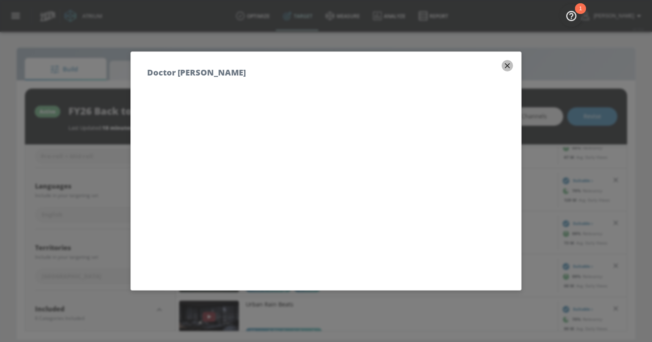
click at [508, 63] on icon "button" at bounding box center [507, 65] width 9 height 9
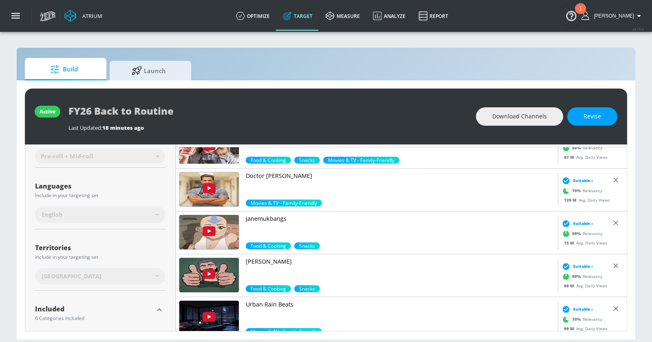
click at [274, 173] on p "Doctor Mike" at bounding box center [400, 176] width 309 height 8
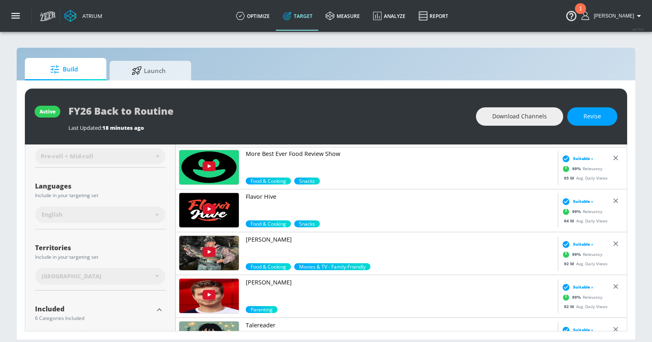
scroll to position [477, 0]
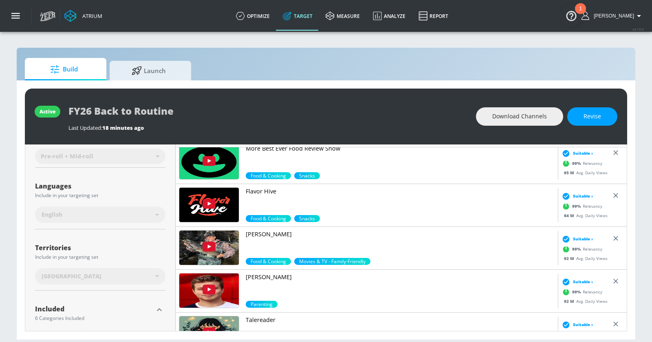
click at [265, 234] on p "Nick Kratka" at bounding box center [400, 234] width 309 height 8
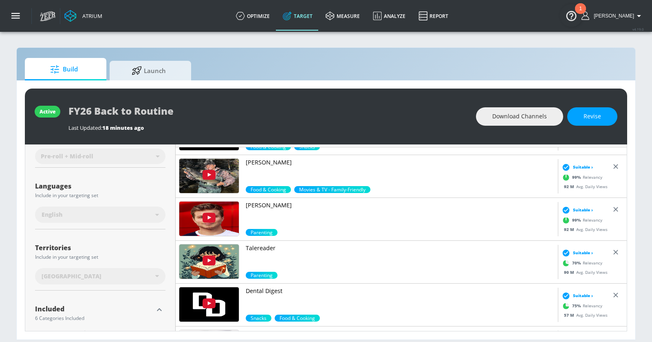
scroll to position [552, 0]
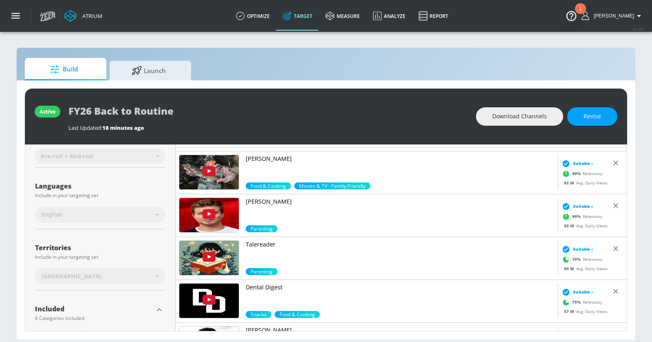
click at [269, 198] on p "Max Klymenko" at bounding box center [400, 201] width 309 height 8
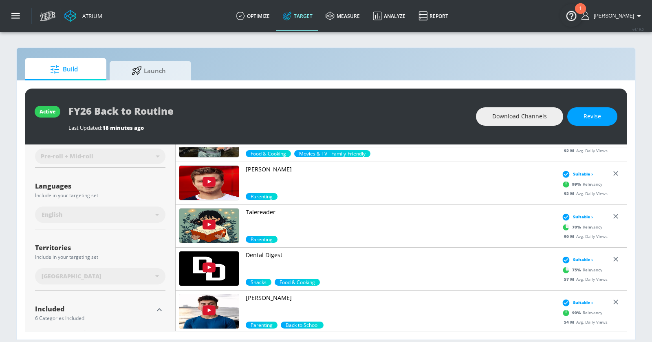
click at [266, 251] on p "Dental Digest" at bounding box center [400, 255] width 309 height 8
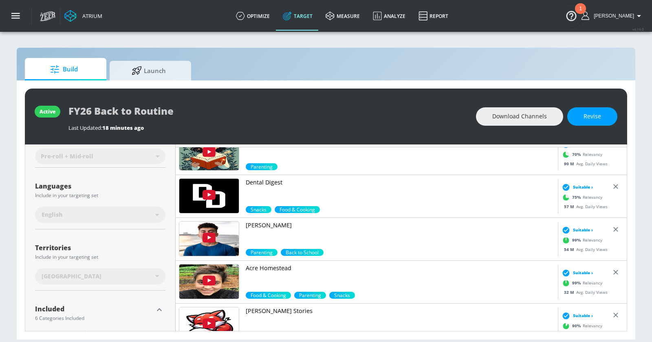
scroll to position [659, 0]
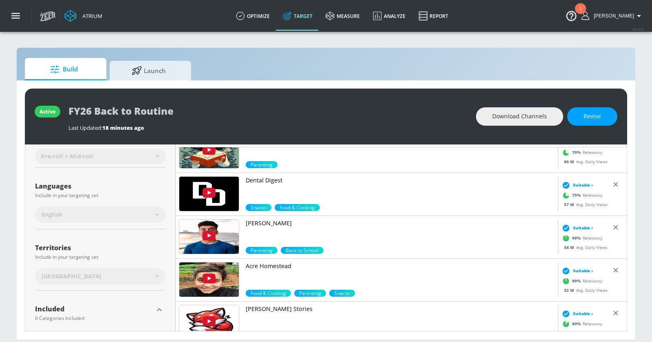
click at [268, 222] on p "Gohar Khan" at bounding box center [400, 223] width 309 height 8
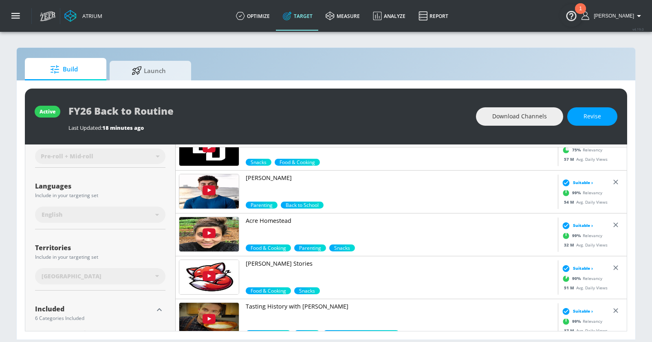
scroll to position [729, 0]
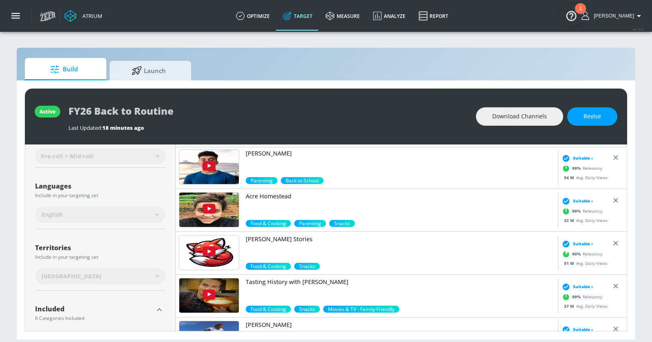
click at [258, 236] on p "Lomu Stories" at bounding box center [400, 239] width 309 height 8
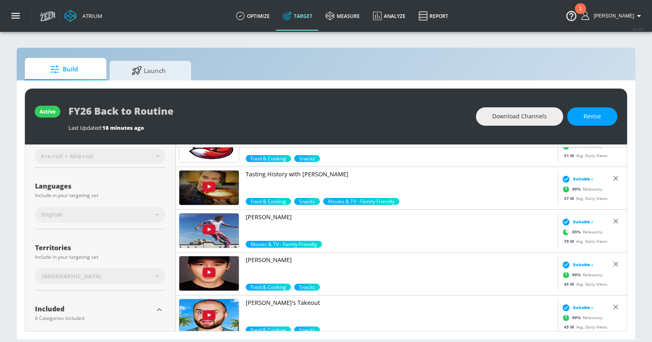
scroll to position [837, 0]
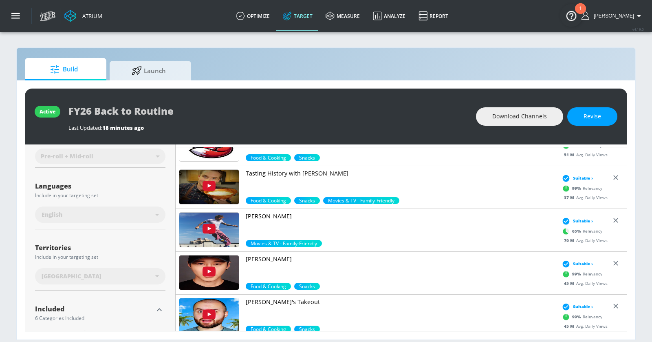
click at [265, 215] on p "Ed Sheeran" at bounding box center [400, 216] width 309 height 8
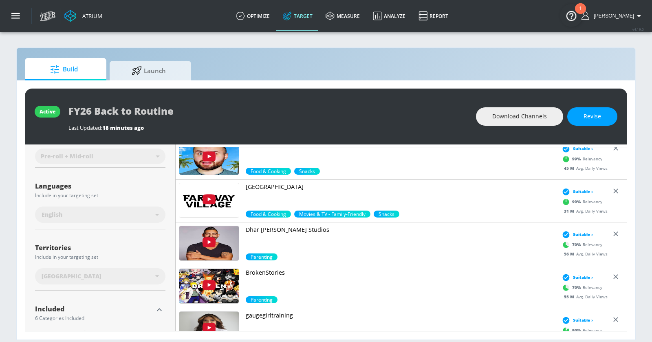
scroll to position [1011, 0]
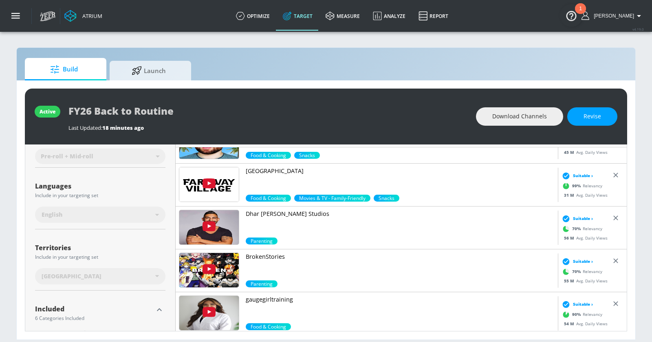
click at [279, 212] on p "Dhar Mann Studios" at bounding box center [400, 214] width 309 height 8
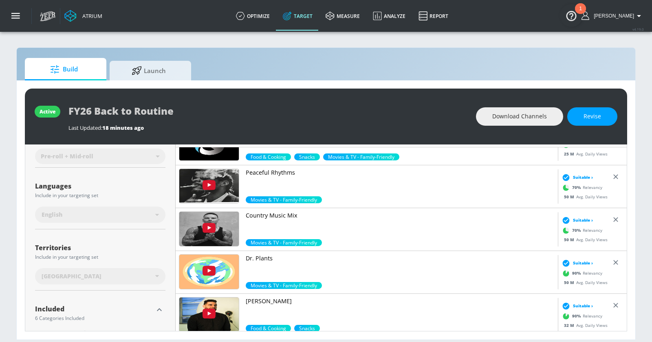
scroll to position [1297, 0]
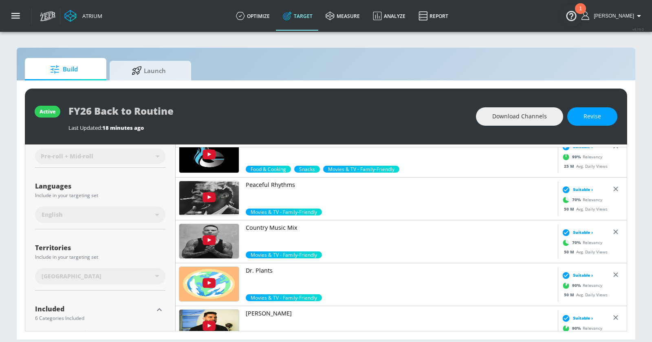
click at [260, 184] on p "Peaceful Rhythms" at bounding box center [400, 185] width 309 height 8
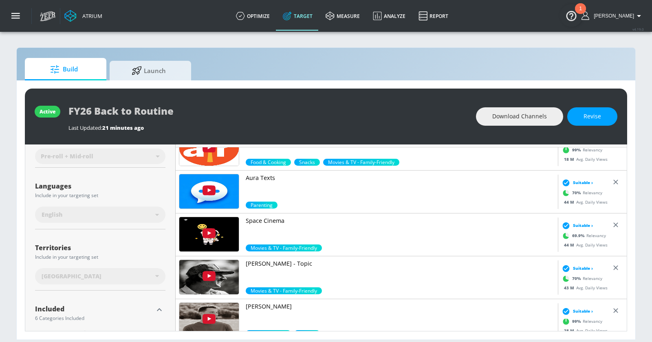
scroll to position [1562, 0]
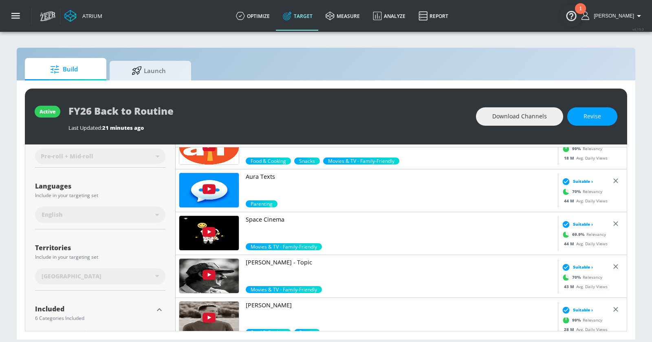
click at [283, 258] on p "Morgan Wallen - Topic" at bounding box center [400, 262] width 309 height 8
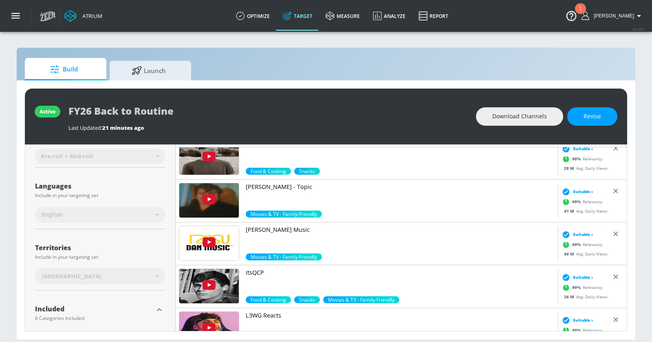
scroll to position [1736, 0]
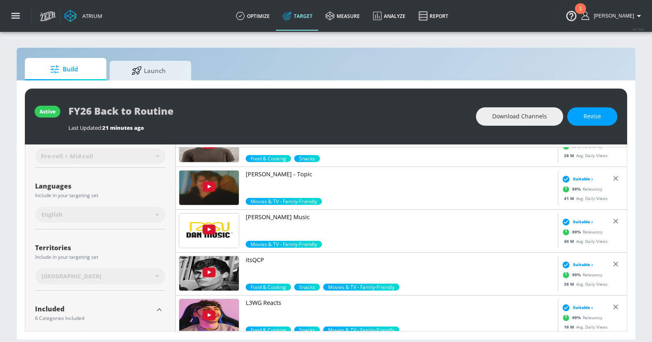
click at [284, 171] on p "Mac DeMarco - Topic" at bounding box center [400, 174] width 309 height 8
click at [264, 215] on p "Dan Music" at bounding box center [400, 217] width 309 height 8
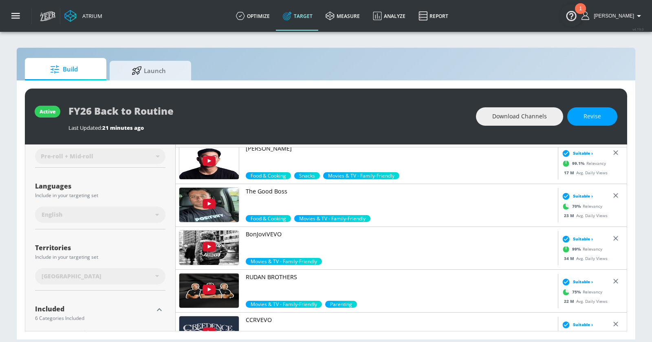
scroll to position [2190, 0]
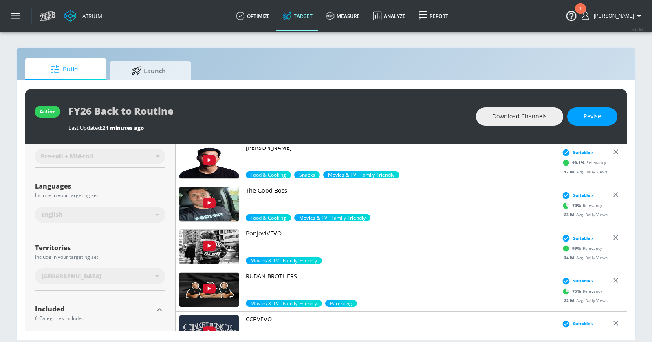
click at [273, 230] on p "BonJoviVEVO" at bounding box center [400, 233] width 309 height 8
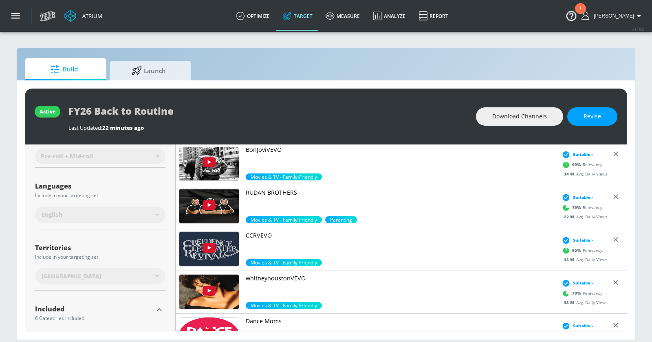
scroll to position [2277, 0]
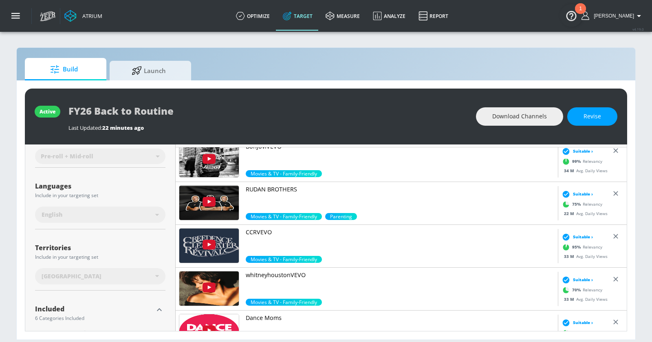
click at [261, 233] on p "CCRVEVO" at bounding box center [400, 232] width 309 height 8
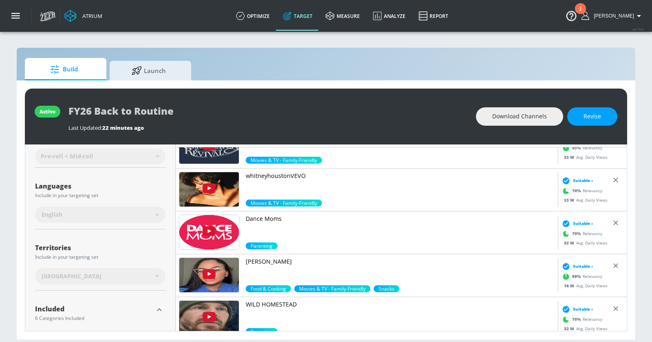
click at [262, 217] on p "Dance Moms" at bounding box center [400, 218] width 309 height 8
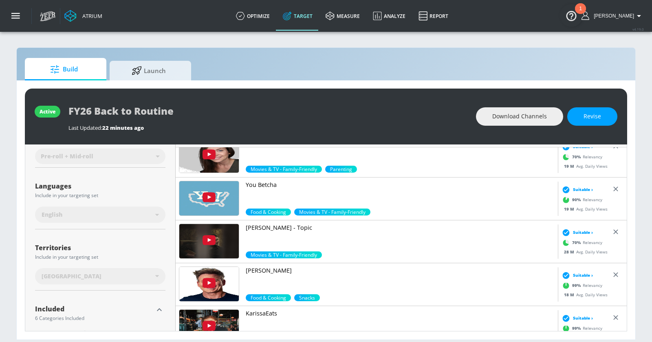
scroll to position [3139, 0]
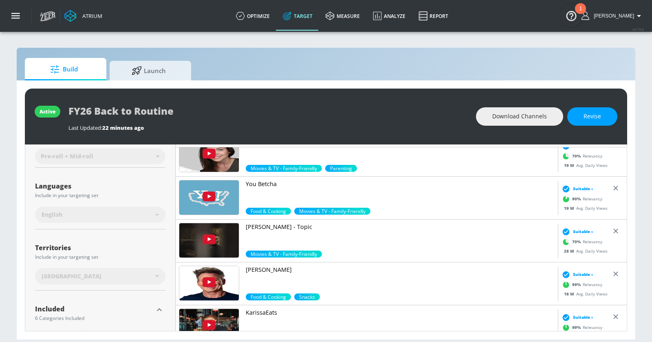
click at [280, 226] on p "Zach Bryan - Topic" at bounding box center [400, 227] width 309 height 8
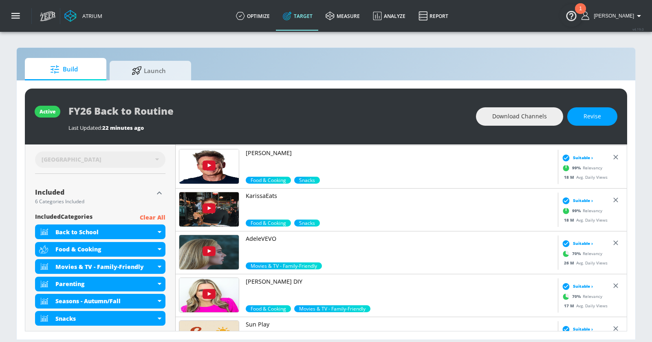
click at [271, 234] on p "AdeleVEVO" at bounding box center [400, 238] width 309 height 8
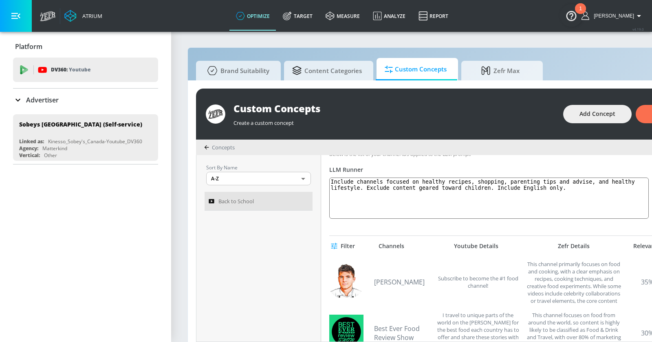
scroll to position [157, 0]
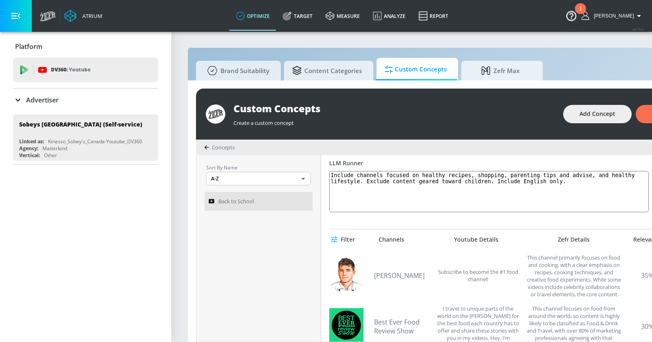
click at [17, 15] on icon "button" at bounding box center [15, 15] width 9 height 9
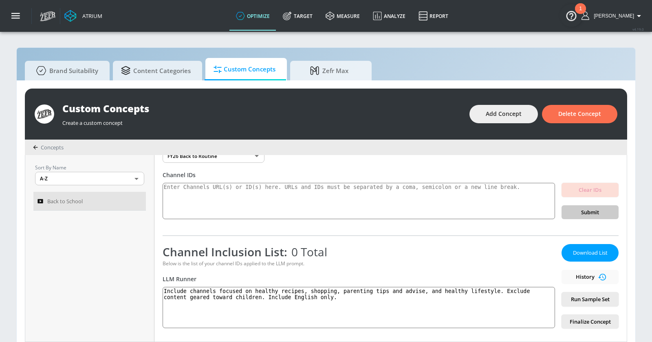
scroll to position [0, 0]
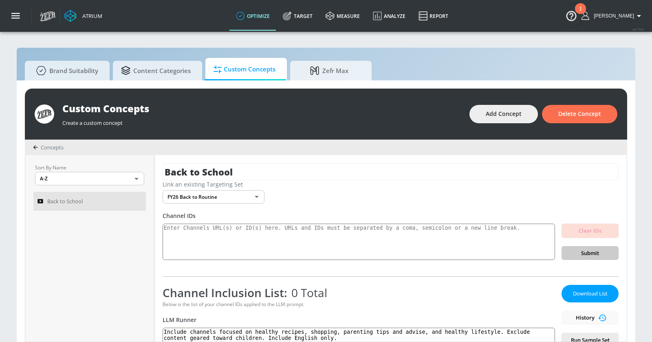
click at [582, 252] on div "Clear IDs Submit" at bounding box center [590, 241] width 57 height 37
